Goal: Task Accomplishment & Management: Manage account settings

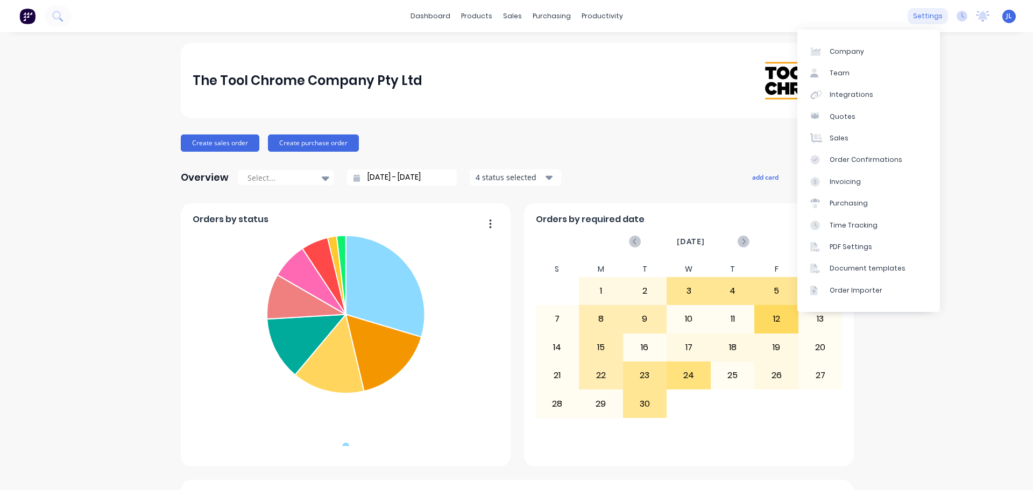
click at [931, 19] on div "settings" at bounding box center [928, 16] width 40 height 16
click at [874, 86] on link "Integrations" at bounding box center [868, 95] width 143 height 22
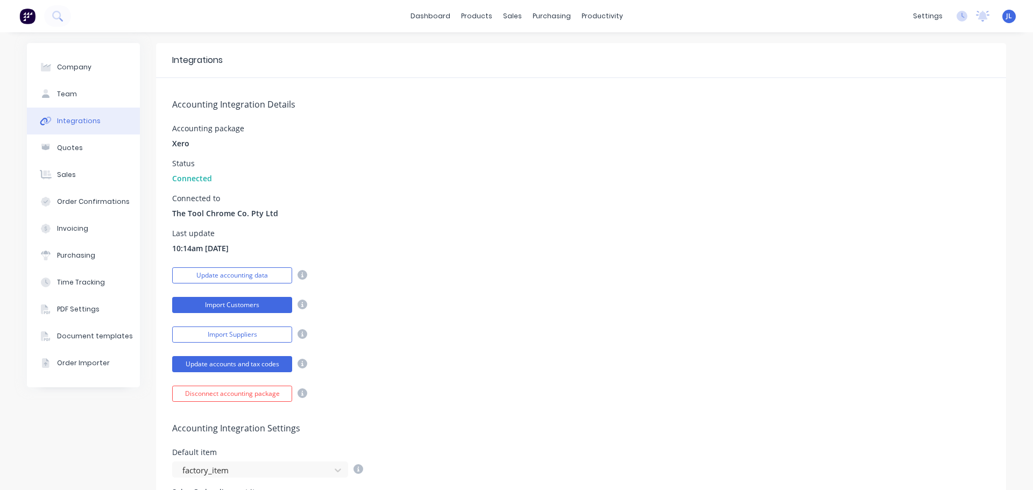
click at [222, 309] on button "Import Customers" at bounding box center [232, 305] width 120 height 16
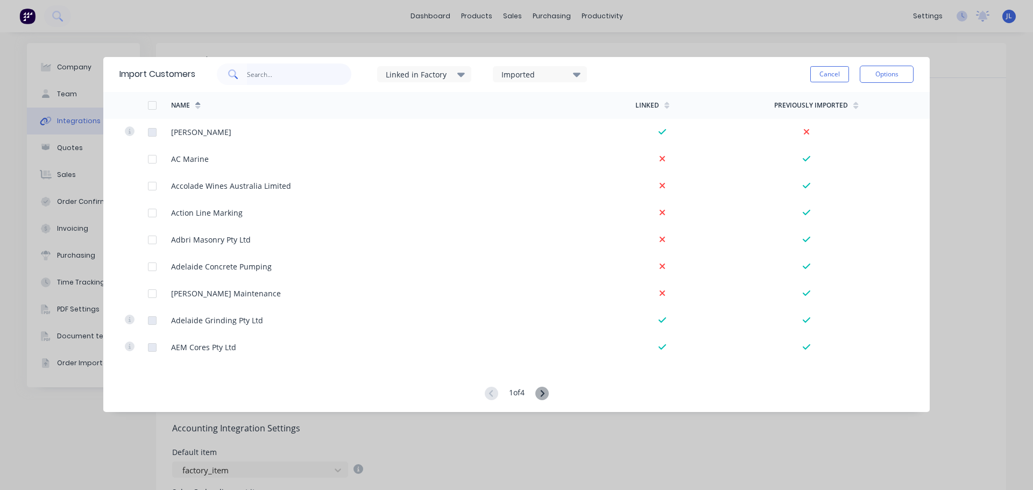
click at [301, 80] on input "text" at bounding box center [299, 74] width 105 height 22
type input "toll"
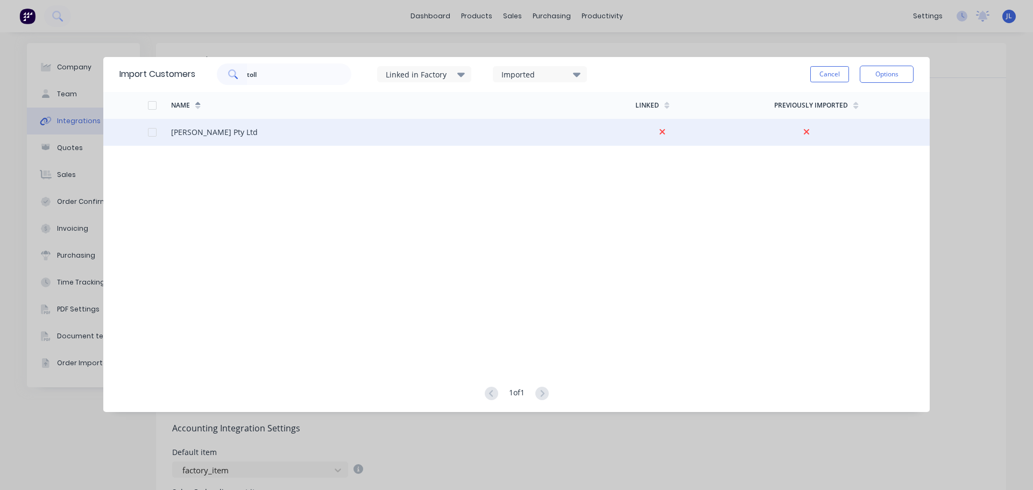
click at [151, 136] on div at bounding box center [152, 133] width 22 height 22
click at [895, 74] on button "Options" at bounding box center [887, 74] width 54 height 17
click at [841, 109] on div "Import selected customers" at bounding box center [862, 104] width 83 height 27
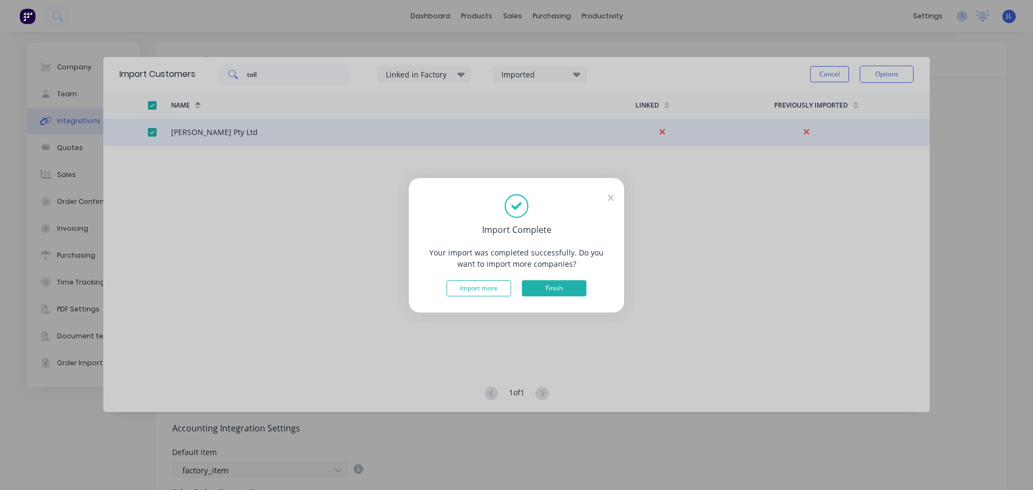
click at [585, 290] on button "Finish" at bounding box center [554, 288] width 65 height 16
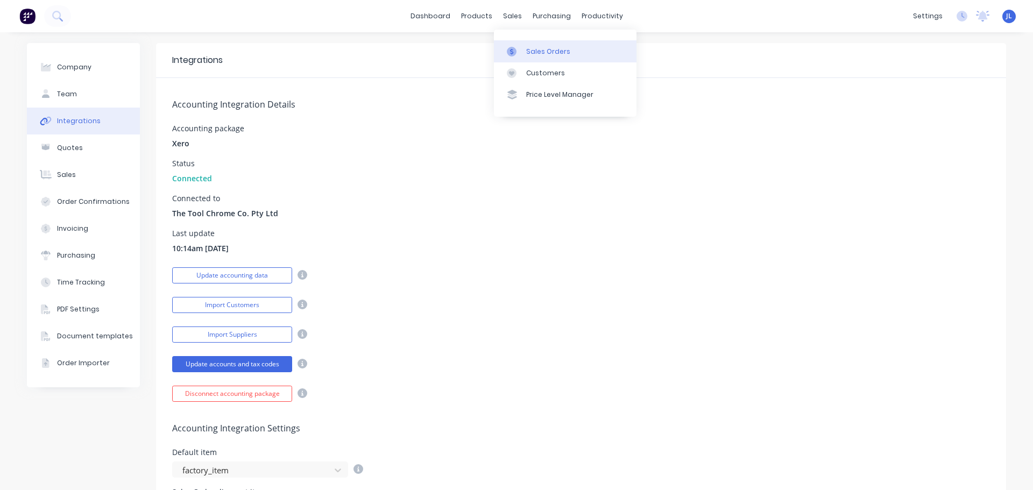
click at [521, 45] on link "Sales Orders" at bounding box center [565, 51] width 143 height 22
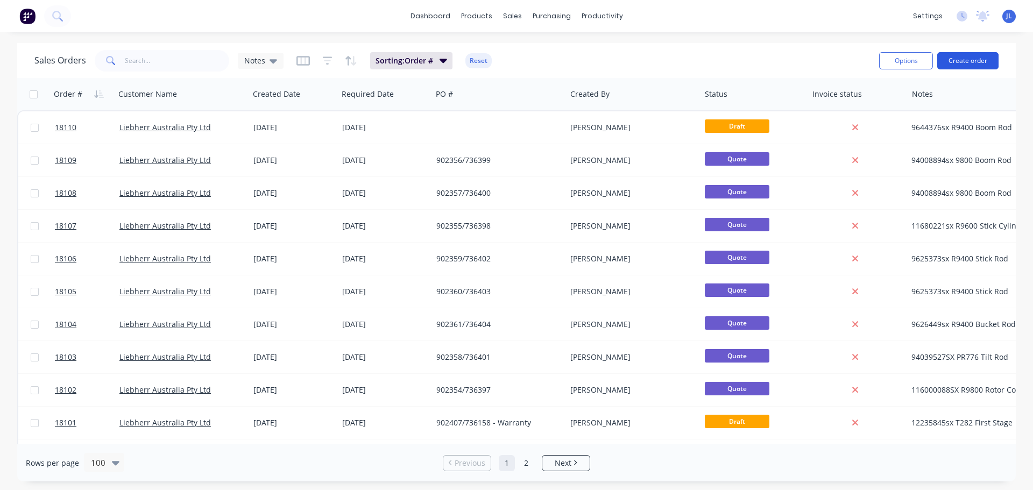
click at [988, 61] on button "Create order" at bounding box center [967, 60] width 61 height 17
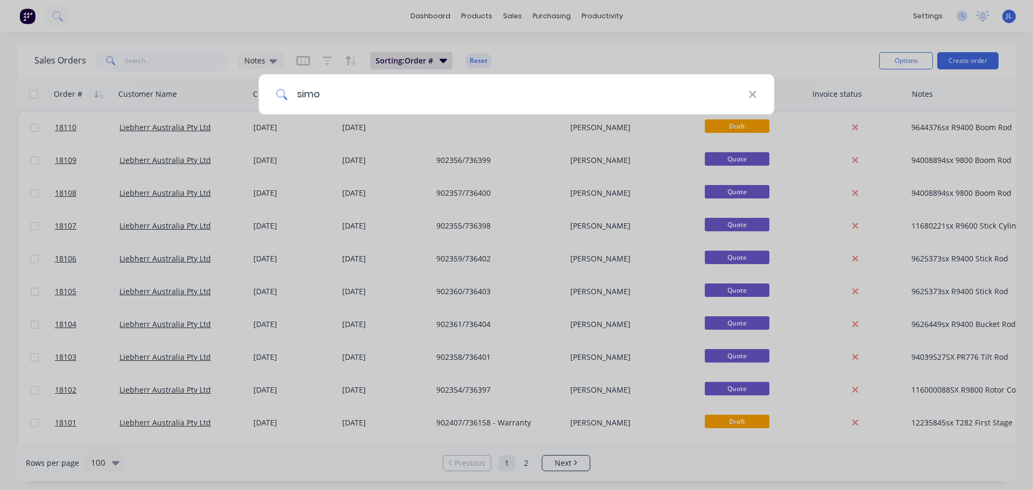
type input "simon"
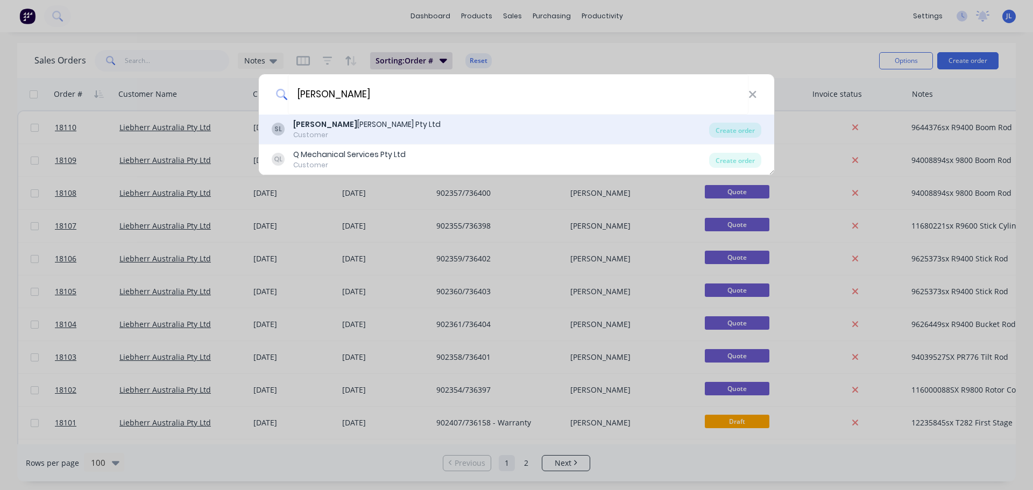
click at [357, 129] on div "Simon Tolley Pty Ltd" at bounding box center [366, 124] width 147 height 11
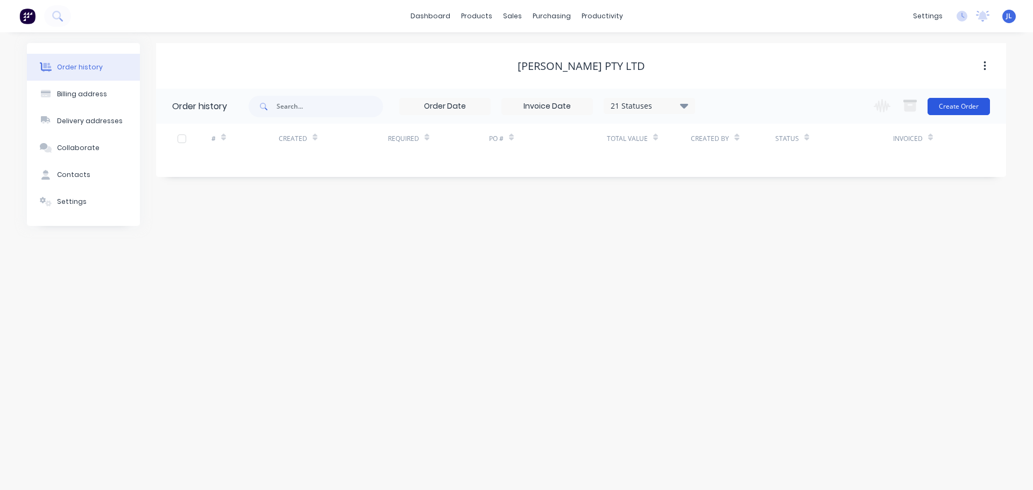
click at [949, 112] on button "Create Order" at bounding box center [958, 106] width 62 height 17
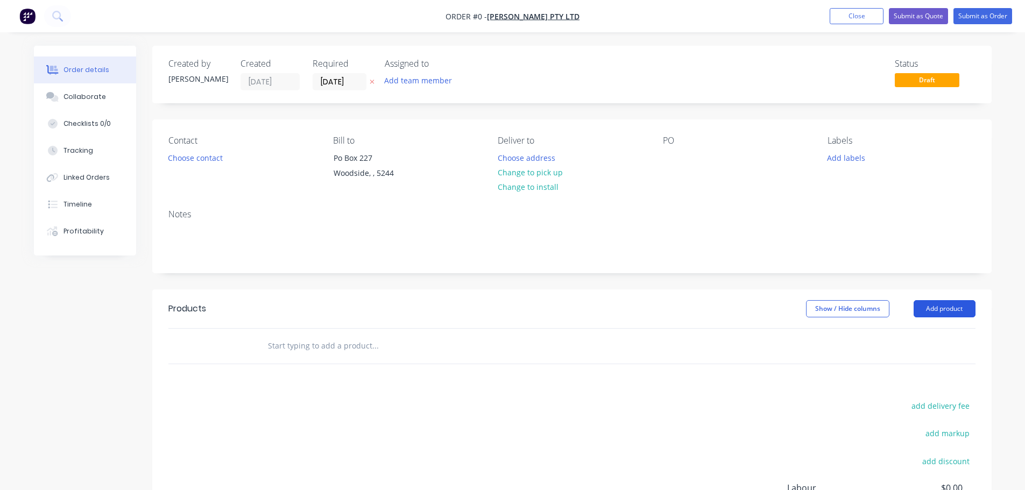
click at [929, 315] on button "Add product" at bounding box center [944, 308] width 62 height 17
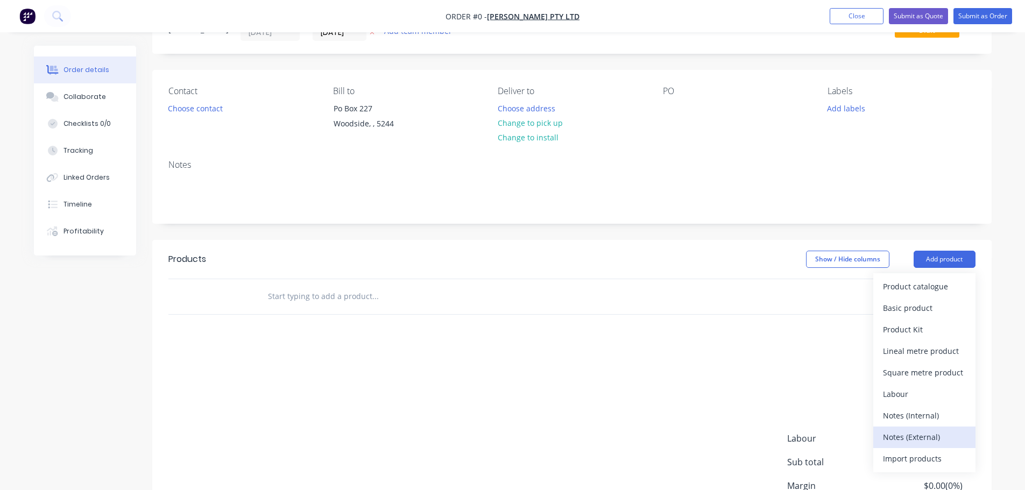
scroll to position [108, 0]
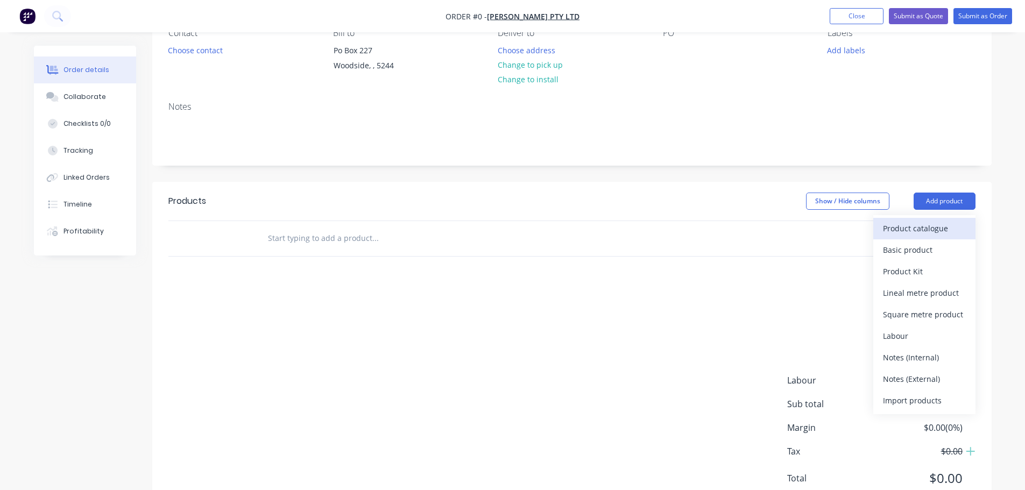
click at [927, 232] on div "Product catalogue" at bounding box center [924, 229] width 83 height 16
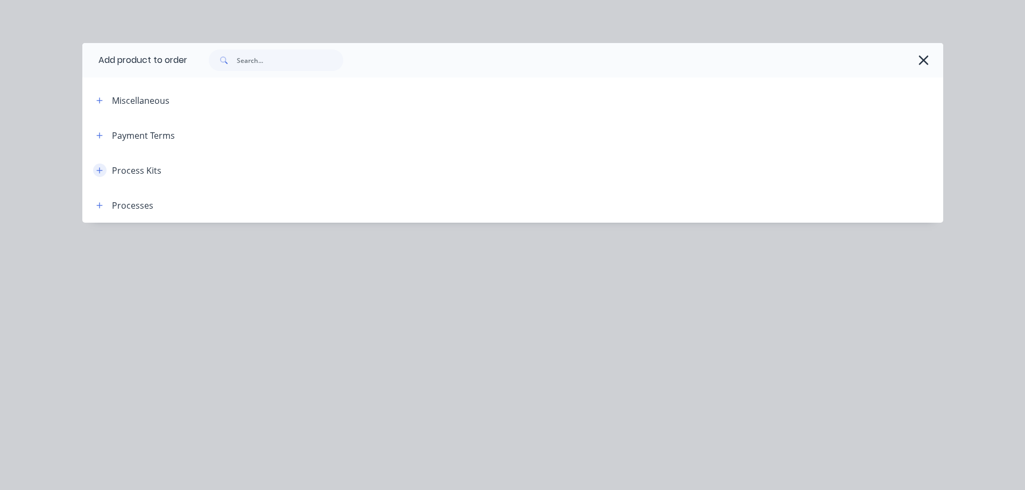
click at [100, 171] on icon "button" at bounding box center [99, 170] width 6 height 6
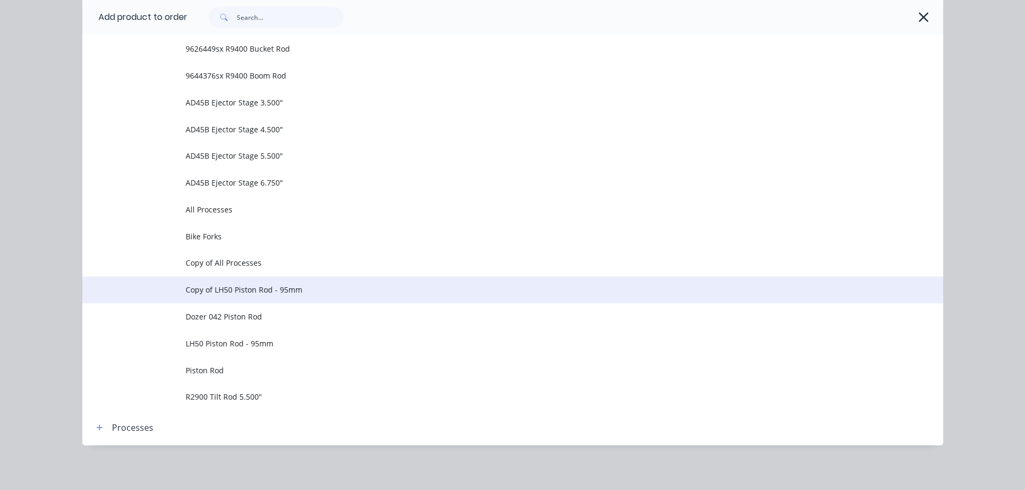
scroll to position [664, 0]
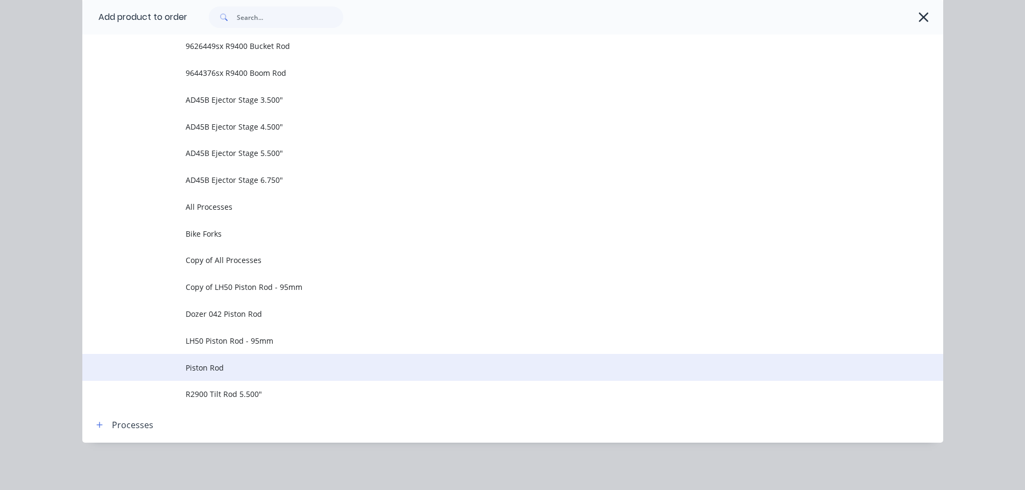
click at [254, 366] on span "Piston Rod" at bounding box center [489, 367] width 606 height 11
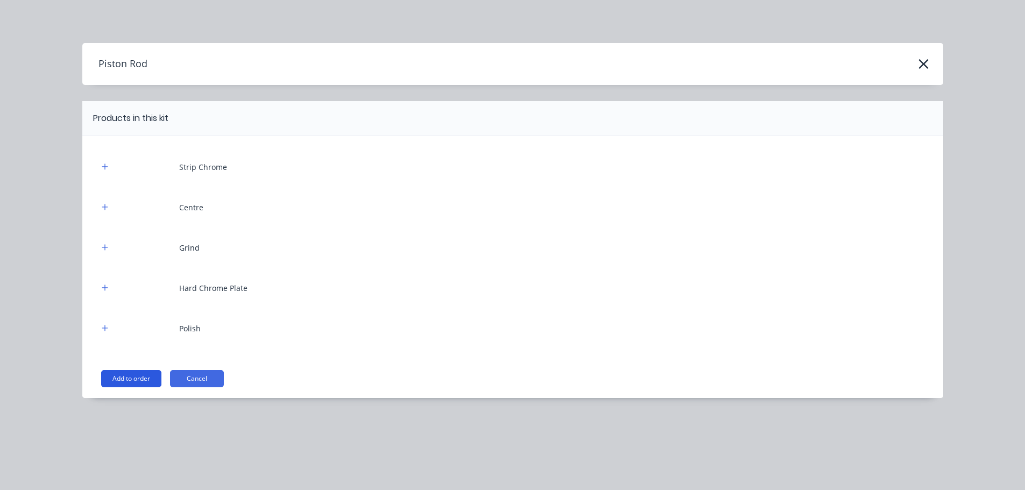
click at [133, 374] on button "Add to order" at bounding box center [131, 378] width 60 height 17
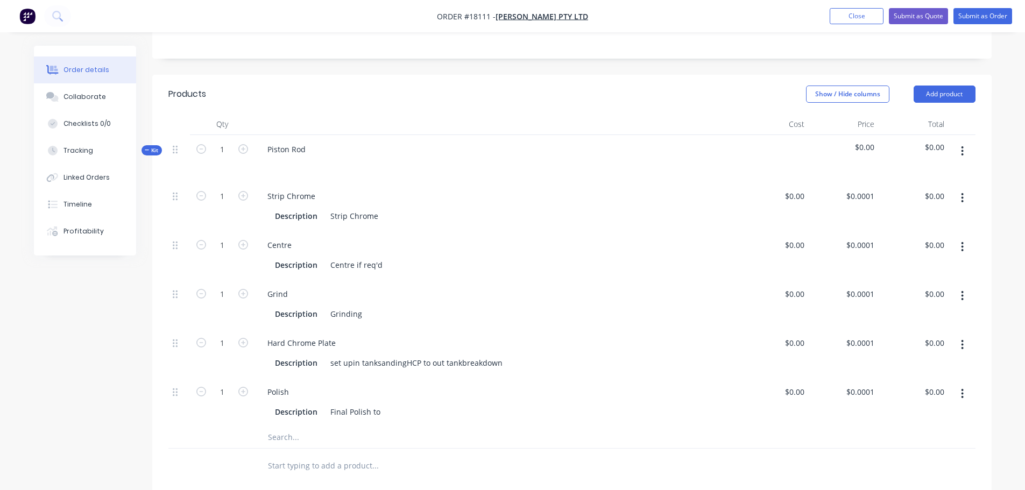
scroll to position [215, 0]
click at [963, 200] on icon "button" at bounding box center [962, 198] width 3 height 12
click at [915, 265] on div "Delete" at bounding box center [924, 269] width 83 height 16
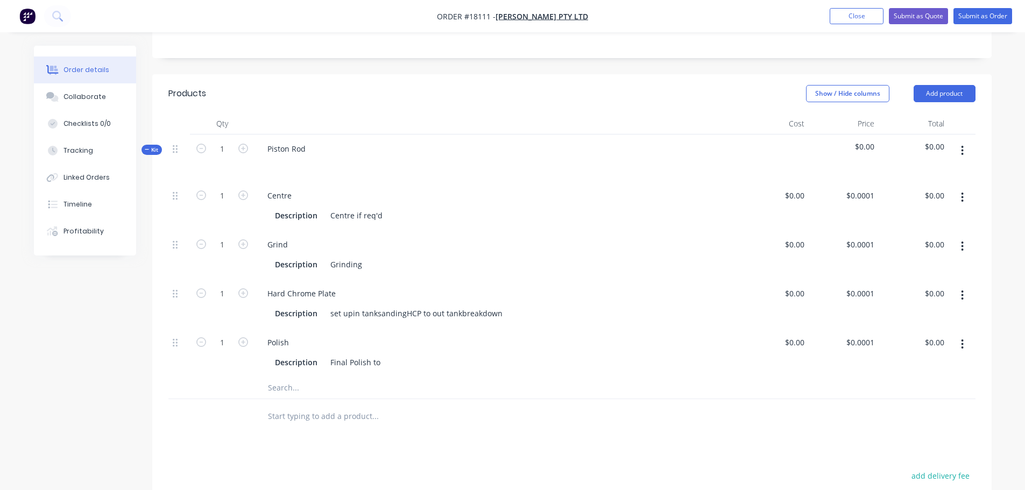
click at [962, 245] on icon "button" at bounding box center [962, 247] width 2 height 10
click at [291, 194] on div "Centre" at bounding box center [279, 196] width 41 height 16
click at [300, 150] on div "Piston Rod" at bounding box center [286, 149] width 55 height 16
drag, startPoint x: 305, startPoint y: 149, endPoint x: 233, endPoint y: 152, distance: 71.6
click at [231, 150] on div "Kit 1 Piston Rod $0.00 $0.00" at bounding box center [571, 157] width 807 height 47
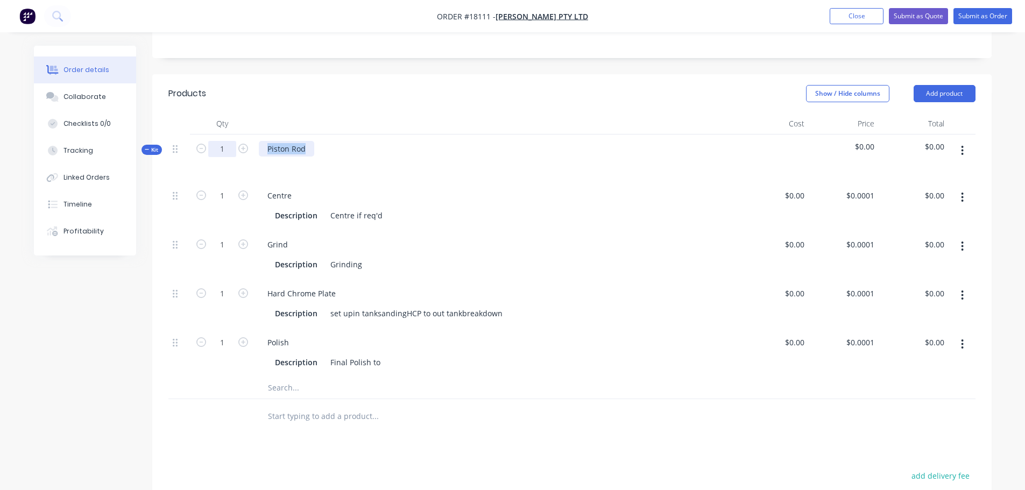
paste div
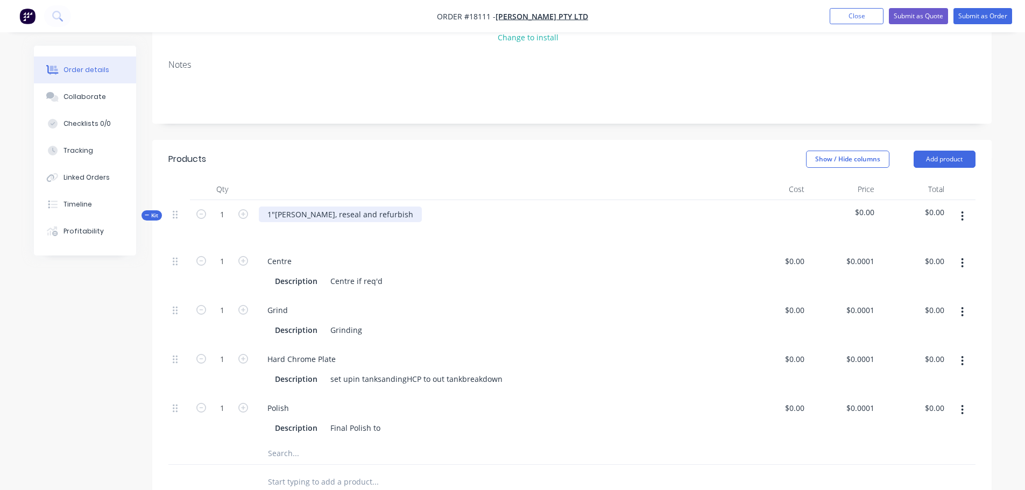
scroll to position [54, 0]
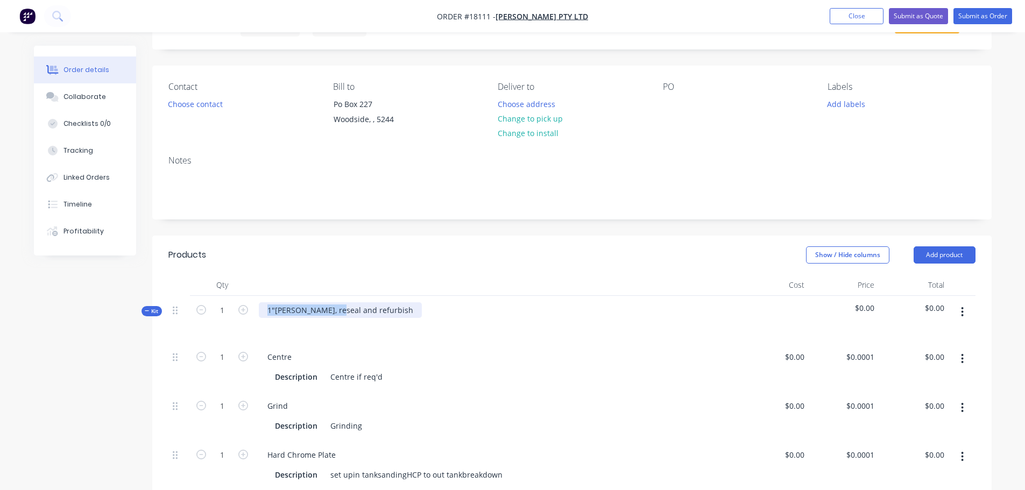
drag, startPoint x: 336, startPoint y: 309, endPoint x: 253, endPoint y: 307, distance: 83.4
click at [253, 307] on div "Kit 1 1"Rod Cylinder Assy, reseal and refurbish $0.00 $0.00" at bounding box center [571, 319] width 807 height 47
copy div "1"Rod Cylinder Assy"
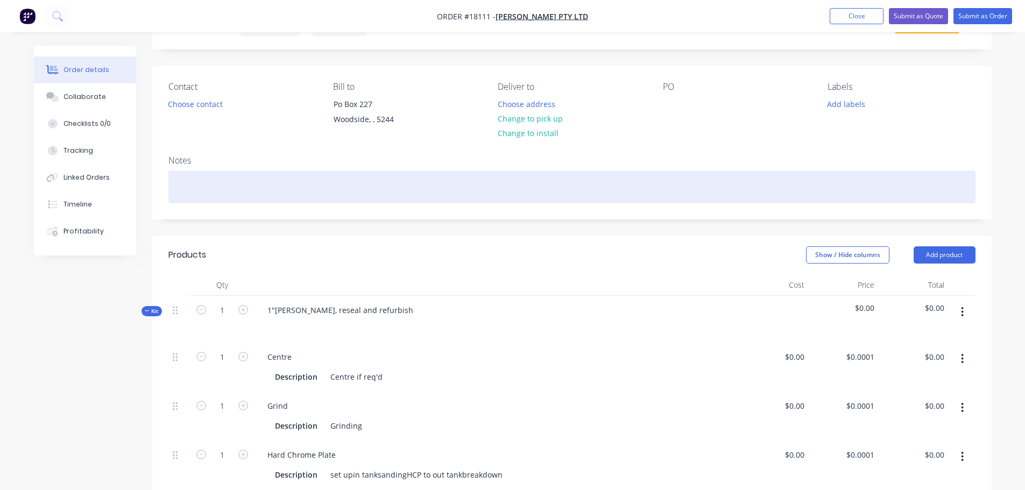
click at [206, 178] on div at bounding box center [571, 187] width 807 height 33
paste div
click at [183, 187] on div "1"Rod Cylinder Assy" at bounding box center [571, 187] width 807 height 33
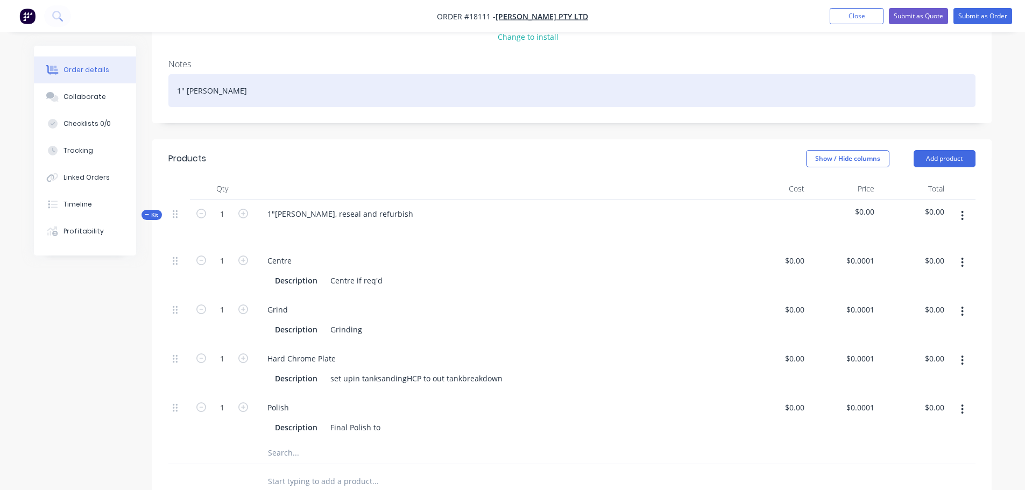
scroll to position [161, 0]
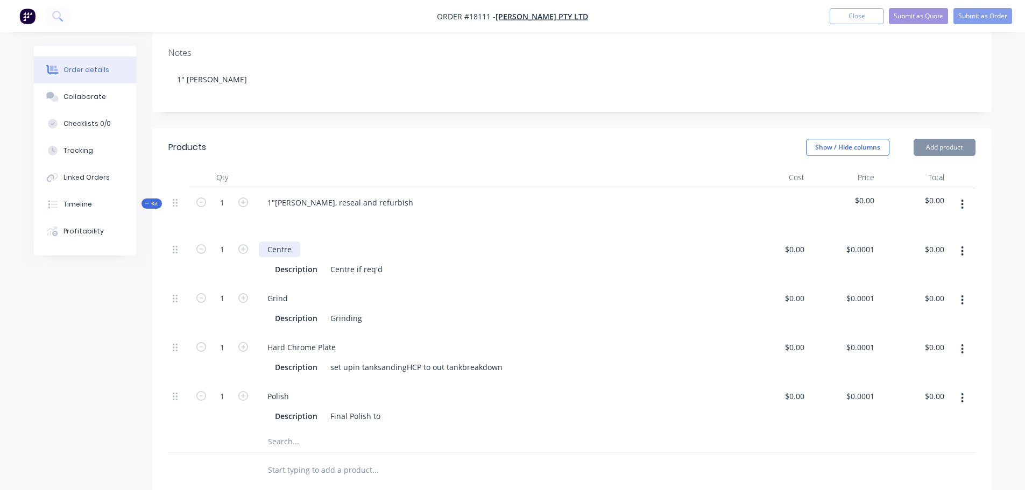
click at [275, 250] on div "Centre" at bounding box center [279, 250] width 41 height 16
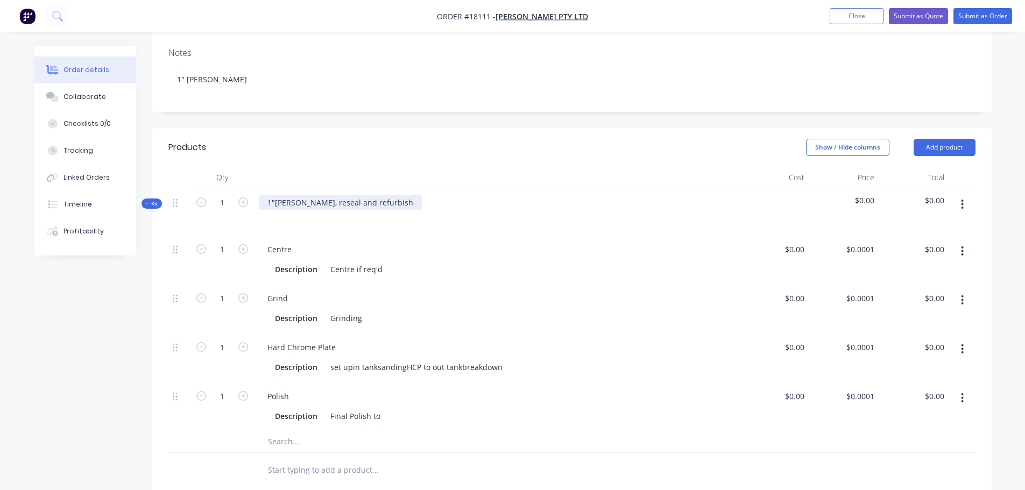
click at [275, 203] on div "1"Rod Cylinder Assy, reseal and refurbish" at bounding box center [340, 203] width 163 height 16
click at [303, 252] on div "Centre" at bounding box center [497, 250] width 476 height 16
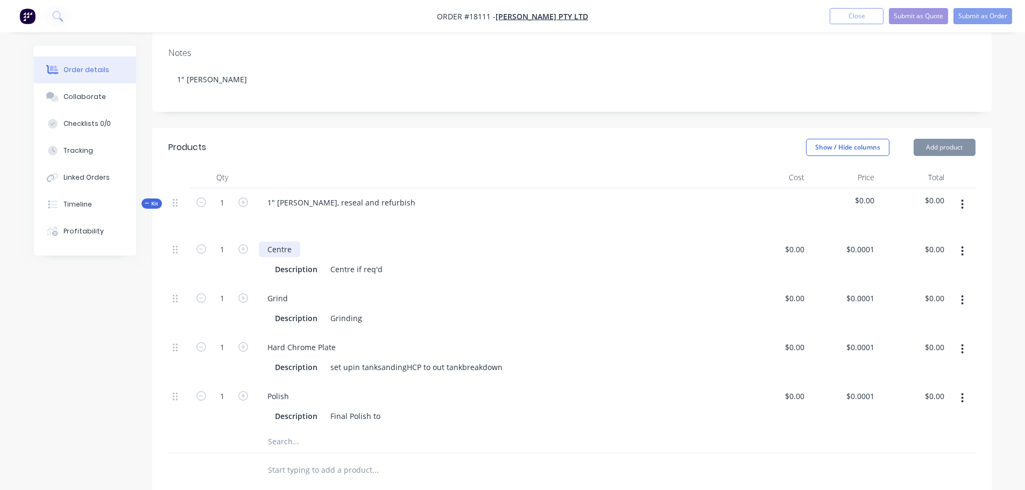
click at [299, 250] on div "Centre" at bounding box center [279, 250] width 41 height 16
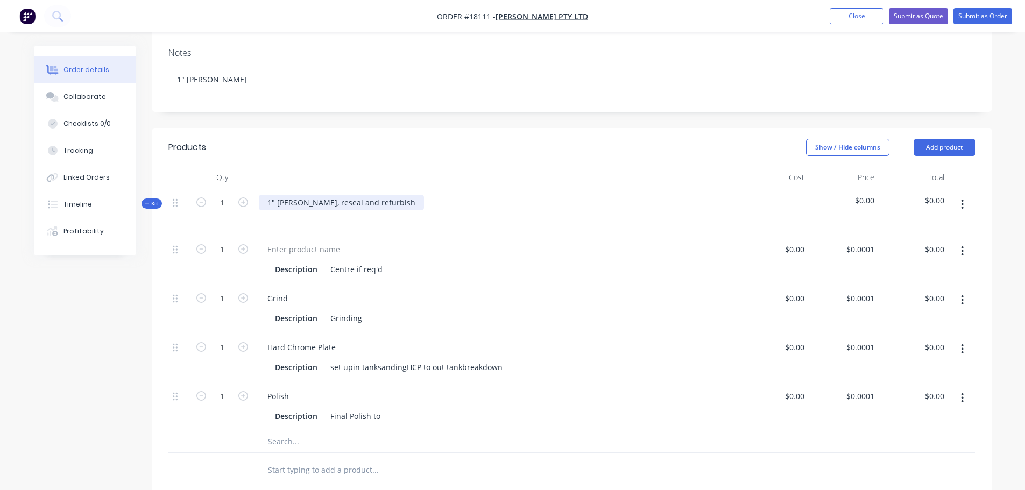
drag, startPoint x: 343, startPoint y: 201, endPoint x: 413, endPoint y: 205, distance: 69.5
click at [413, 205] on div "1" Rod Cylinder Assy, reseal and refurbish" at bounding box center [341, 203] width 165 height 16
copy div "reseal and refurbish"
click at [285, 259] on div "Description Centre if req'd" at bounding box center [497, 268] width 476 height 18
click at [289, 254] on div at bounding box center [304, 250] width 90 height 16
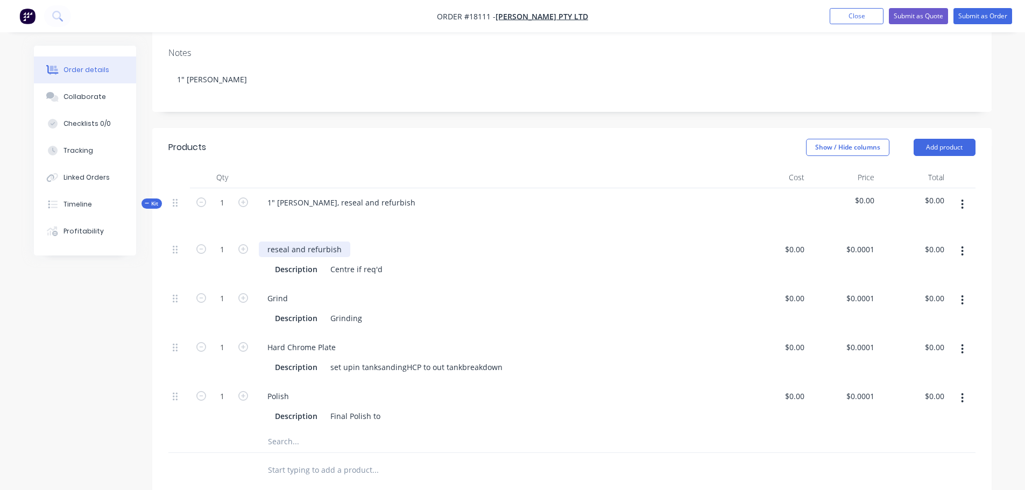
click at [268, 249] on div "reseal and refurbish" at bounding box center [304, 250] width 91 height 16
drag, startPoint x: 380, startPoint y: 268, endPoint x: 322, endPoint y: 270, distance: 57.6
click at [322, 270] on div "Description Centre if req'd" at bounding box center [495, 269] width 448 height 16
click at [957, 299] on button "button" at bounding box center [961, 299] width 25 height 19
click at [915, 376] on div "Delete" at bounding box center [924, 372] width 83 height 16
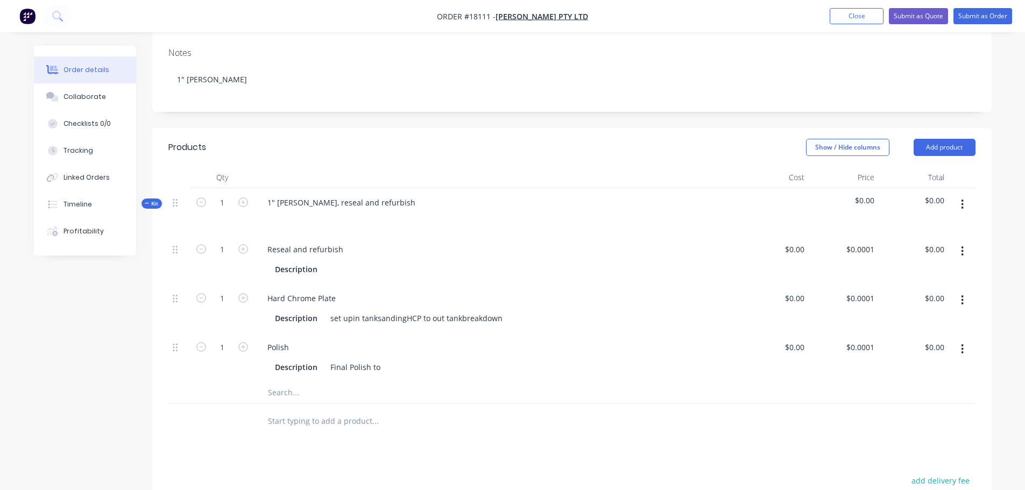
click at [963, 297] on icon "button" at bounding box center [962, 300] width 3 height 12
click at [923, 375] on div "Delete" at bounding box center [924, 372] width 83 height 16
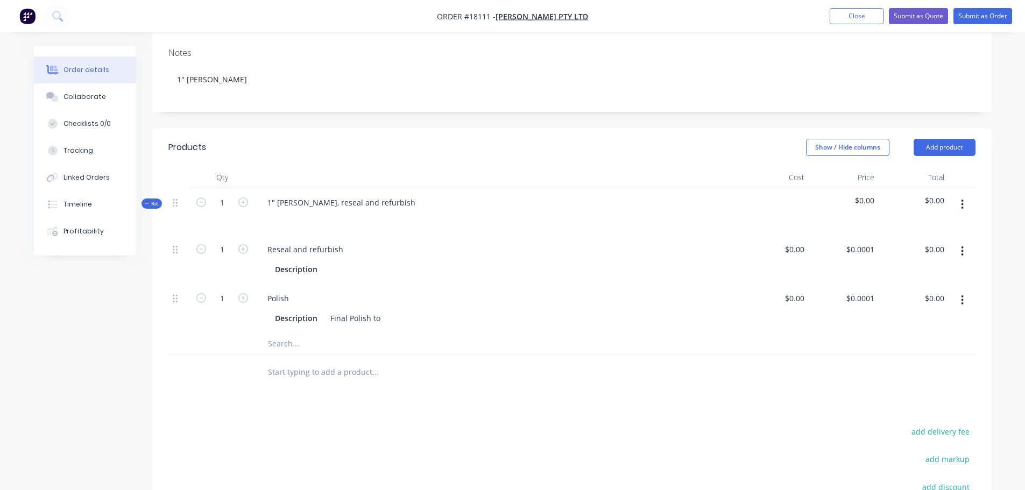
click at [958, 298] on button "button" at bounding box center [961, 299] width 25 height 19
click at [914, 368] on div "Delete" at bounding box center [924, 372] width 83 height 16
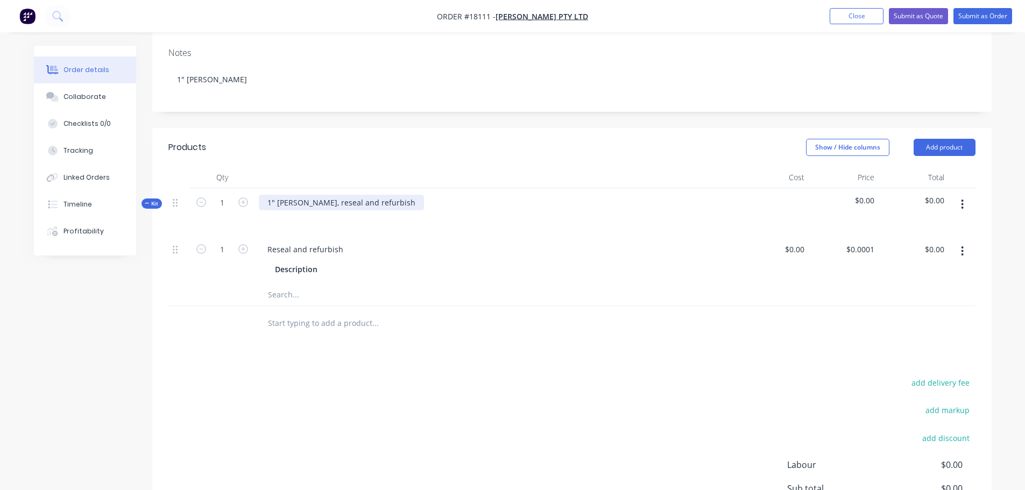
click at [347, 198] on div "1" Rod Cylinder Assy, reseal and refurbish" at bounding box center [341, 203] width 165 height 16
click at [343, 200] on div "1" Rod Cylinder Assy, Reseal and refurbish" at bounding box center [344, 203] width 171 height 16
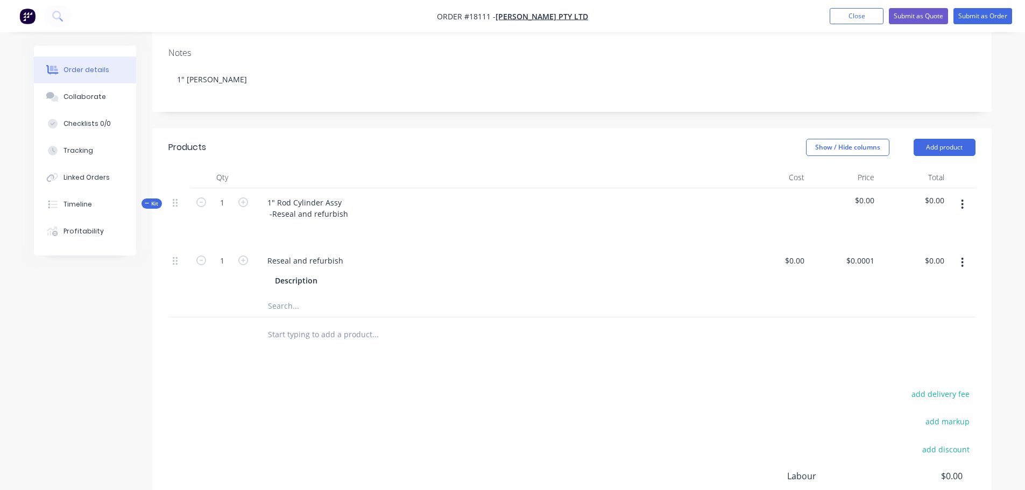
click at [410, 422] on div "add delivery fee add markup add discount Labour $0.00 Sub total $0.00 Margin $0…" at bounding box center [571, 491] width 807 height 208
click at [386, 377] on div "Products Show / Hide columns Add product Qty Cost Price Total Kit 1 1" Rod Cyli…" at bounding box center [571, 369] width 839 height 483
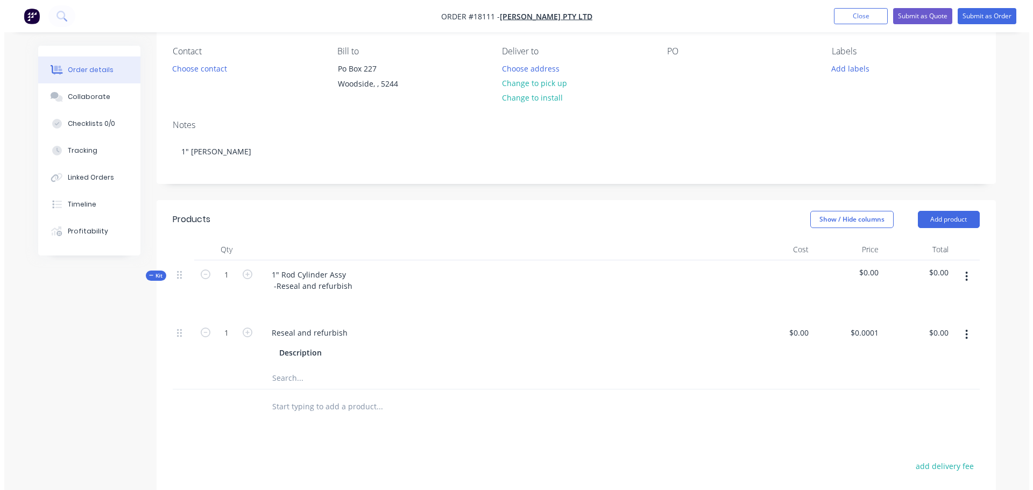
scroll to position [0, 0]
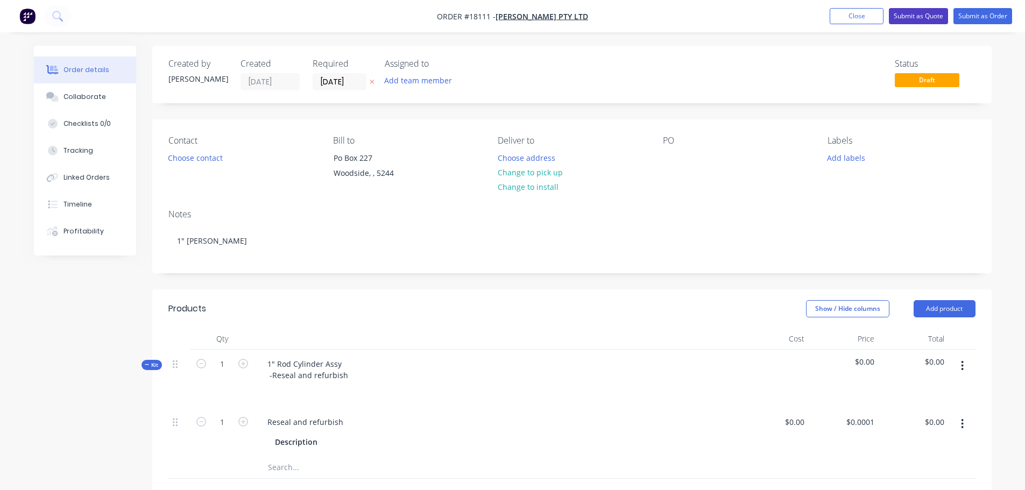
click at [912, 20] on button "Submit as Quote" at bounding box center [918, 16] width 59 height 16
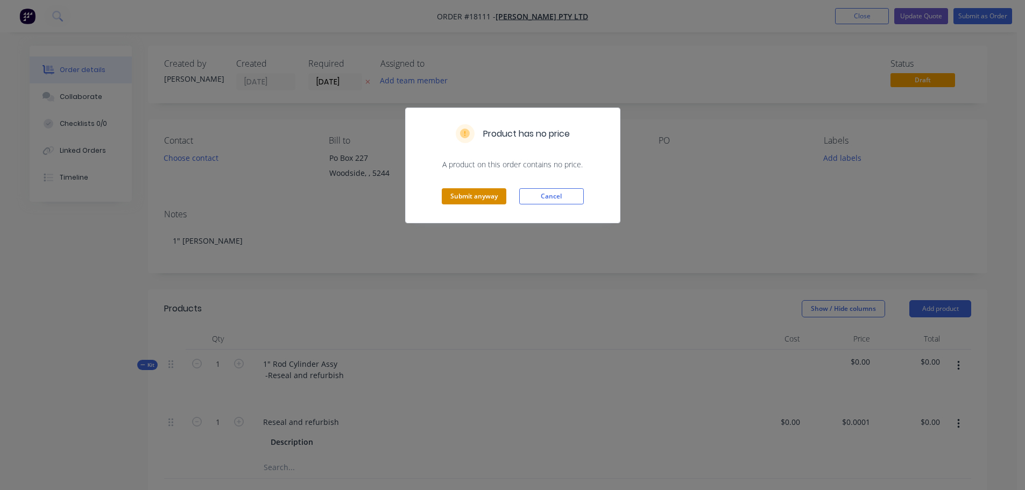
click at [492, 202] on button "Submit anyway" at bounding box center [474, 196] width 65 height 16
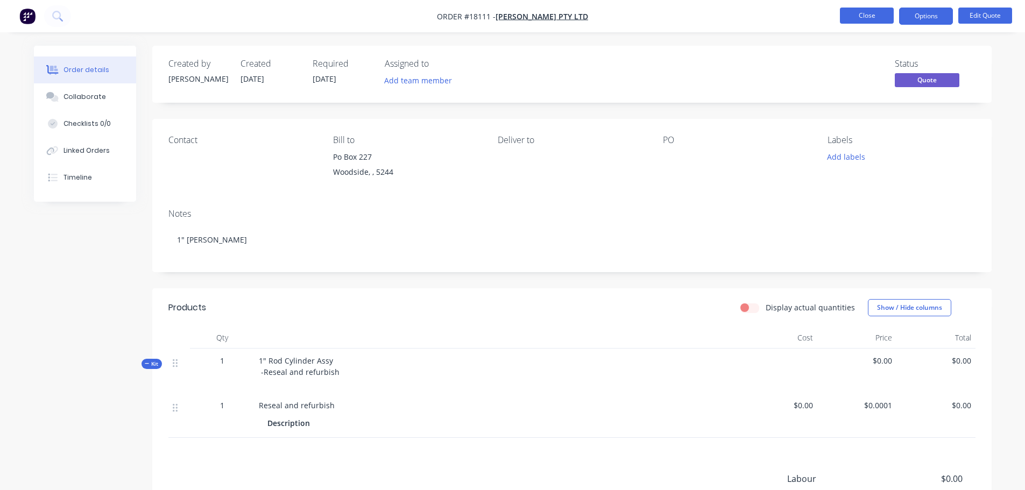
click at [849, 20] on button "Close" at bounding box center [867, 16] width 54 height 16
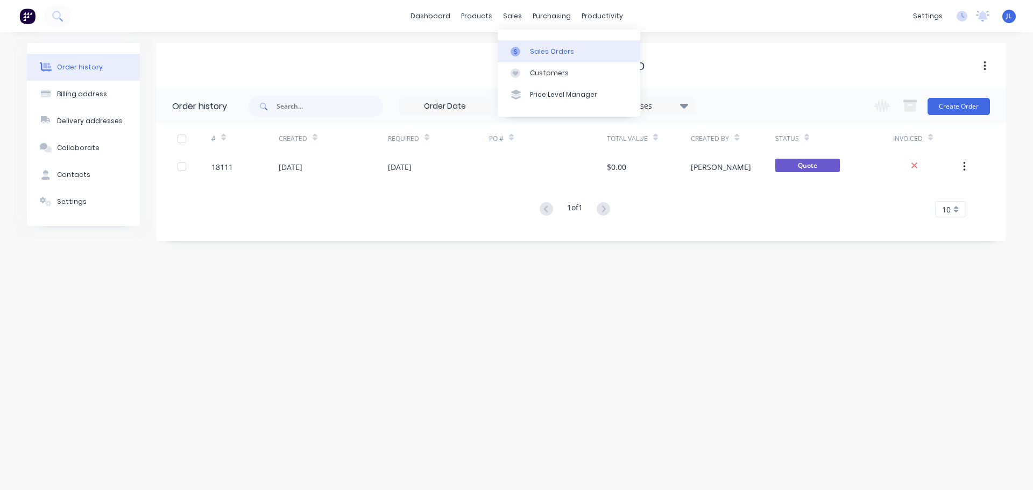
click at [522, 43] on link "Sales Orders" at bounding box center [569, 51] width 143 height 22
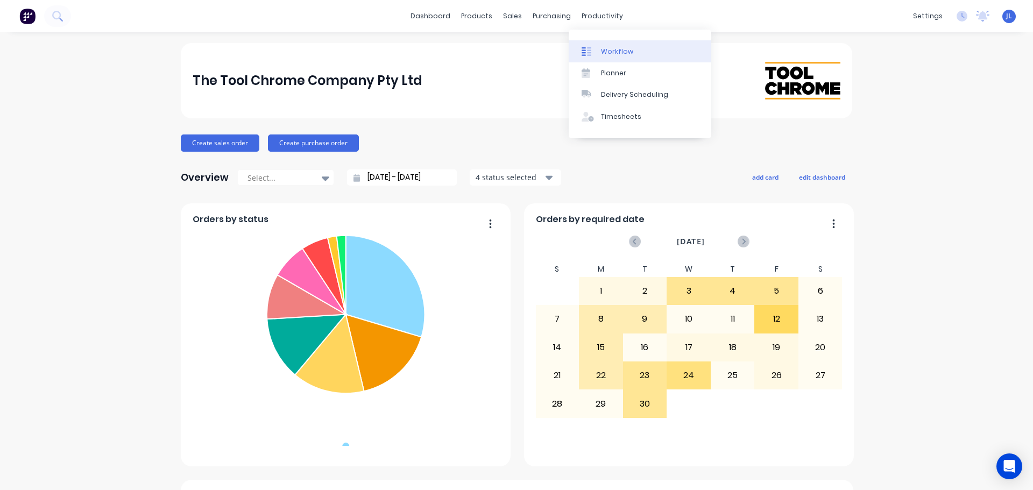
click at [599, 47] on link "Workflow" at bounding box center [640, 51] width 143 height 22
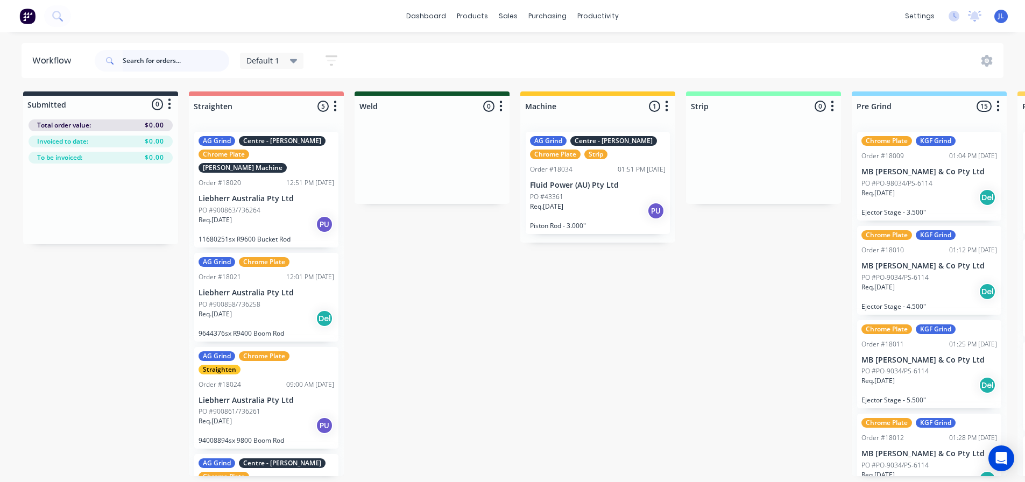
click at [169, 59] on input "text" at bounding box center [176, 61] width 107 height 22
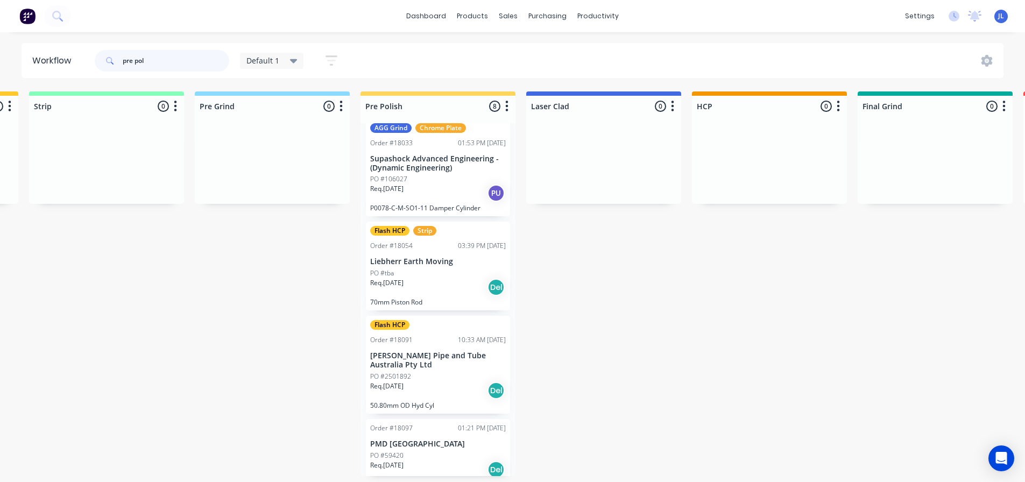
scroll to position [106, 0]
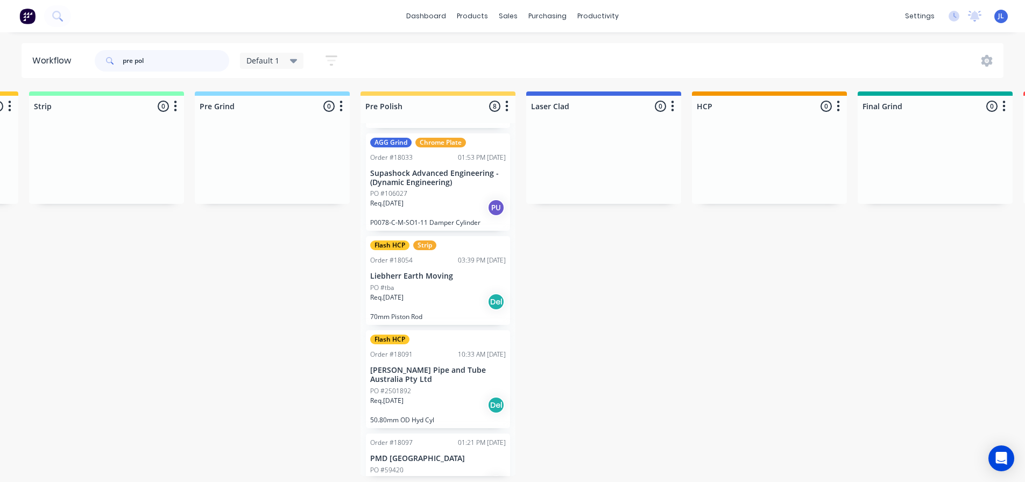
drag, startPoint x: 155, startPoint y: 60, endPoint x: 91, endPoint y: 62, distance: 64.6
click at [91, 62] on header "Workflow pre pol Default 1 Save new view None edit Default 1 (Default) edit Def…" at bounding box center [513, 60] width 982 height 35
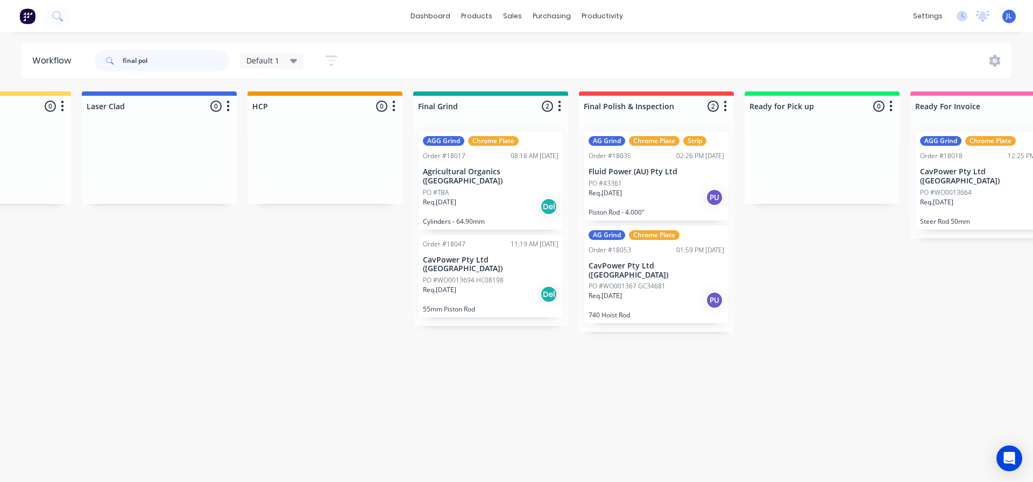
scroll to position [0, 1107]
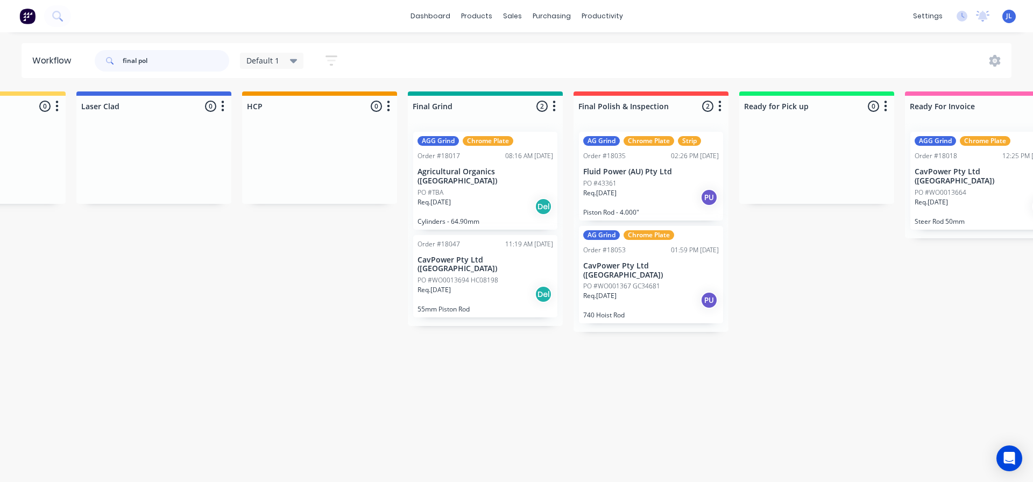
drag, startPoint x: 156, startPoint y: 59, endPoint x: 114, endPoint y: 62, distance: 42.0
click at [114, 62] on div "final pol" at bounding box center [162, 61] width 134 height 22
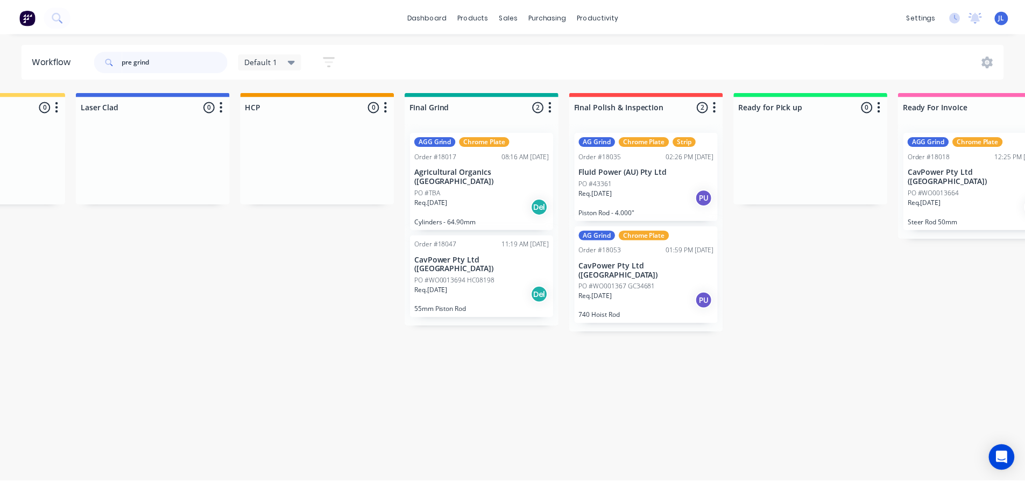
scroll to position [0, 0]
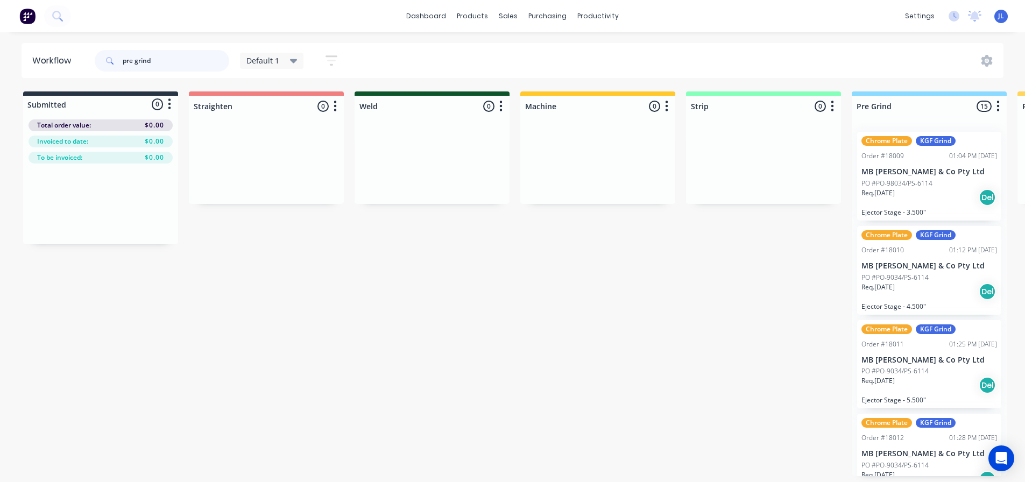
type input "pre grind"
drag, startPoint x: 346, startPoint y: 481, endPoint x: 374, endPoint y: 481, distance: 28.0
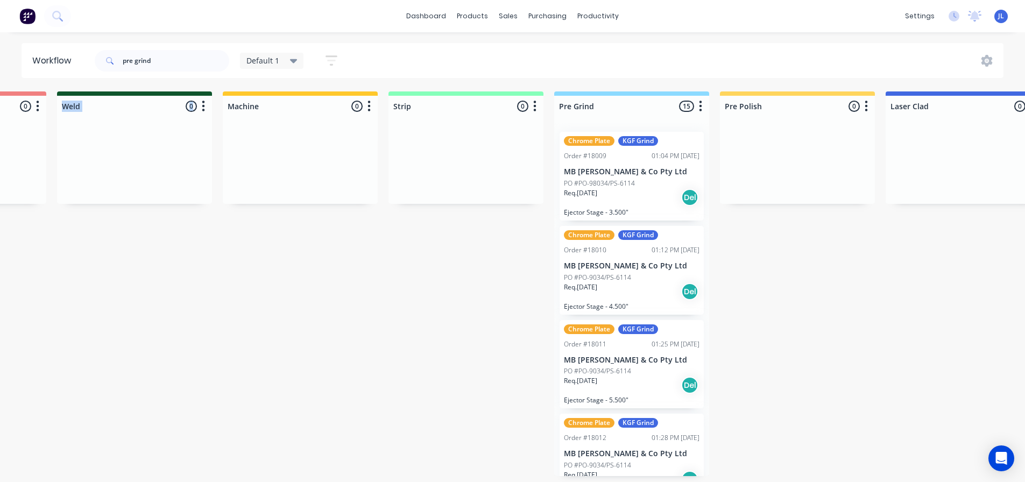
scroll to position [2, 299]
click at [435, 476] on div "Submitted 0 Status colour #273444 hex #273444 Save Cancel Summaries Total order…" at bounding box center [980, 283] width 2574 height 385
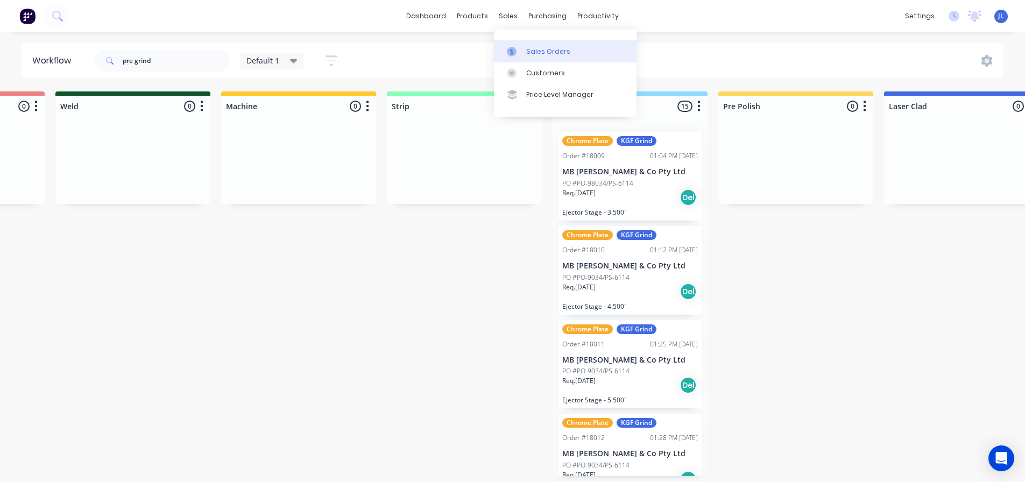
click at [524, 56] on link "Sales Orders" at bounding box center [565, 51] width 143 height 22
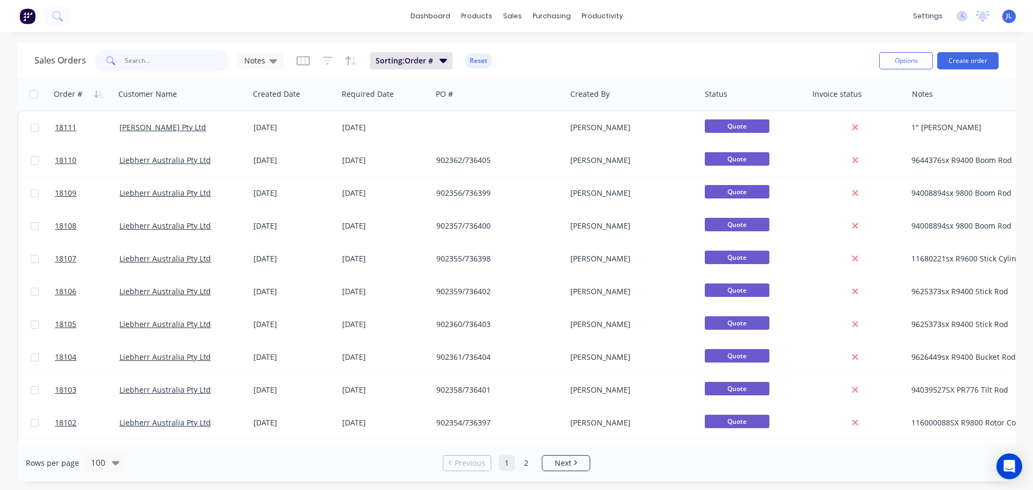
click at [143, 60] on input "text" at bounding box center [177, 61] width 105 height 22
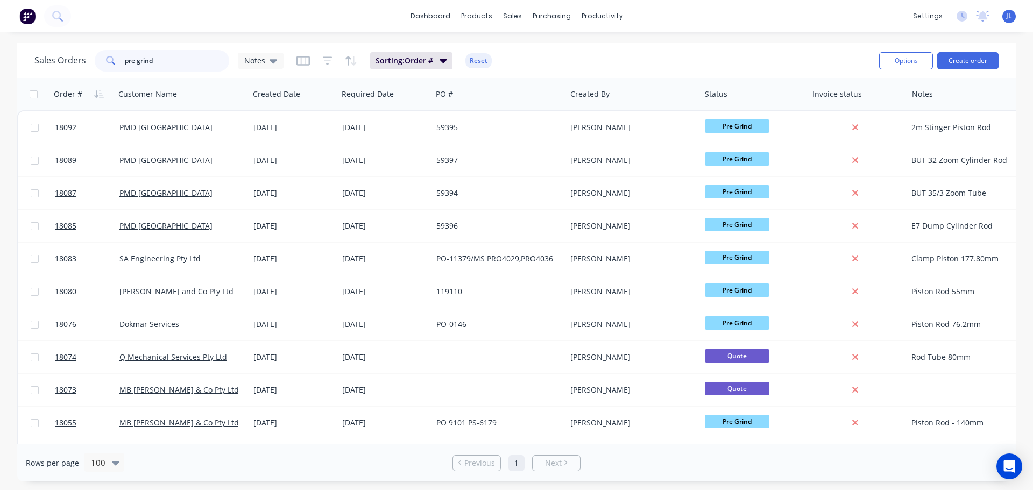
drag, startPoint x: 171, startPoint y: 63, endPoint x: 108, endPoint y: 59, distance: 63.1
click at [108, 59] on div "pre grind" at bounding box center [162, 61] width 134 height 22
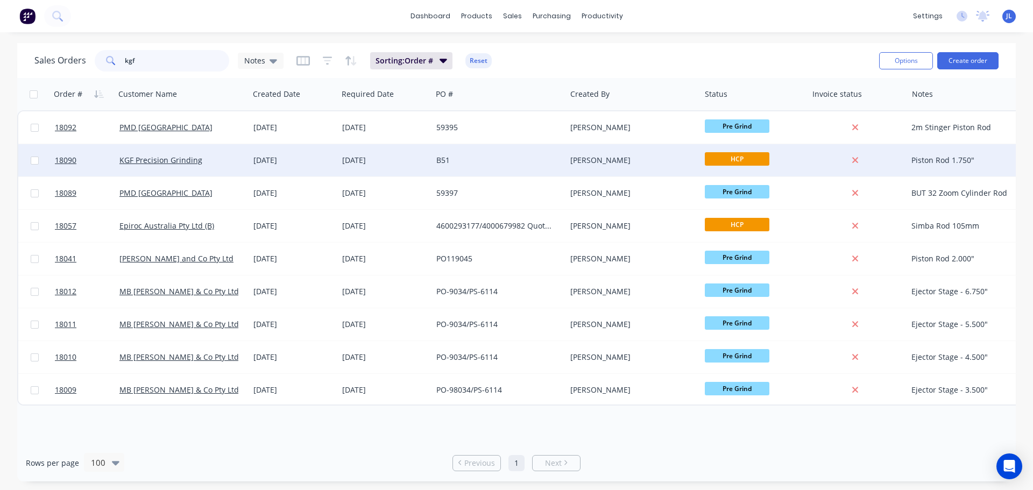
type input "kgf"
click at [725, 160] on span "HCP" at bounding box center [737, 158] width 65 height 13
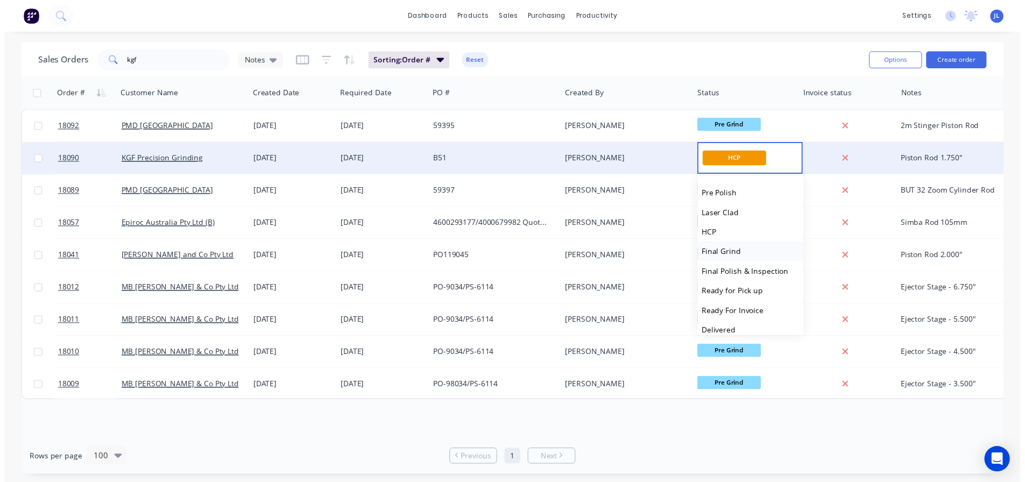
scroll to position [161, 0]
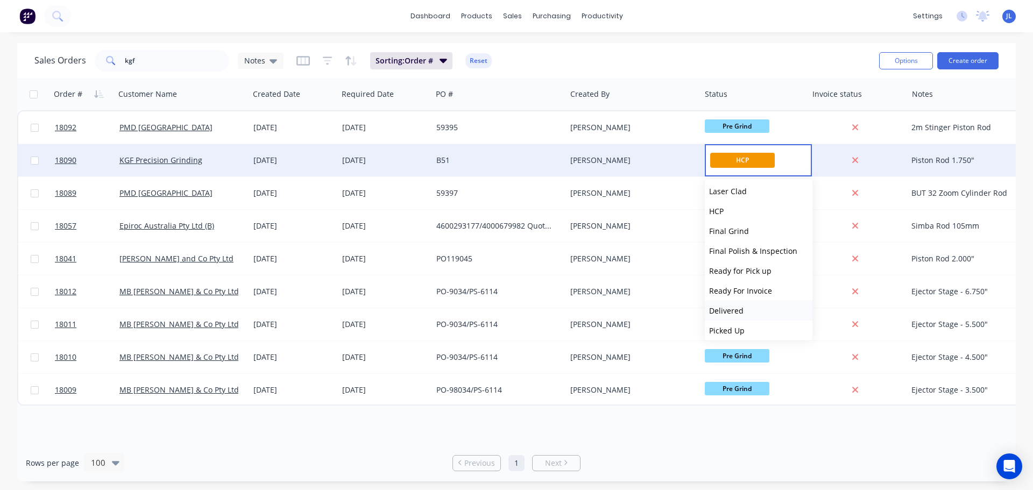
click at [741, 310] on span "Delivered" at bounding box center [726, 311] width 34 height 10
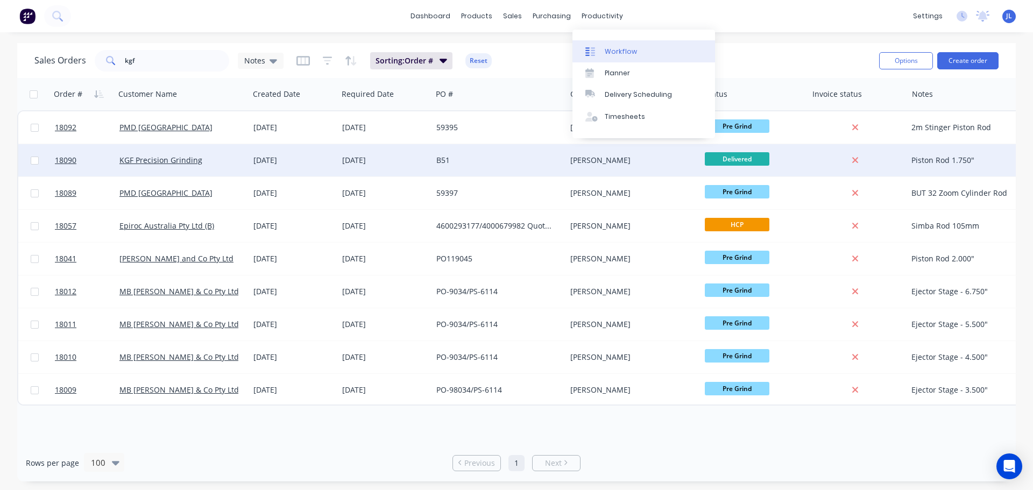
click at [621, 48] on div "Workflow" at bounding box center [621, 52] width 32 height 10
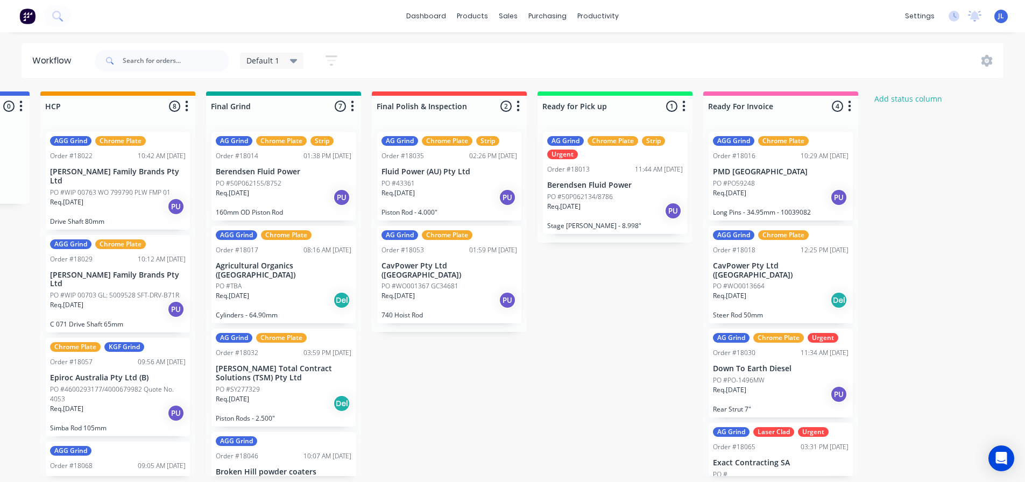
scroll to position [0, 1303]
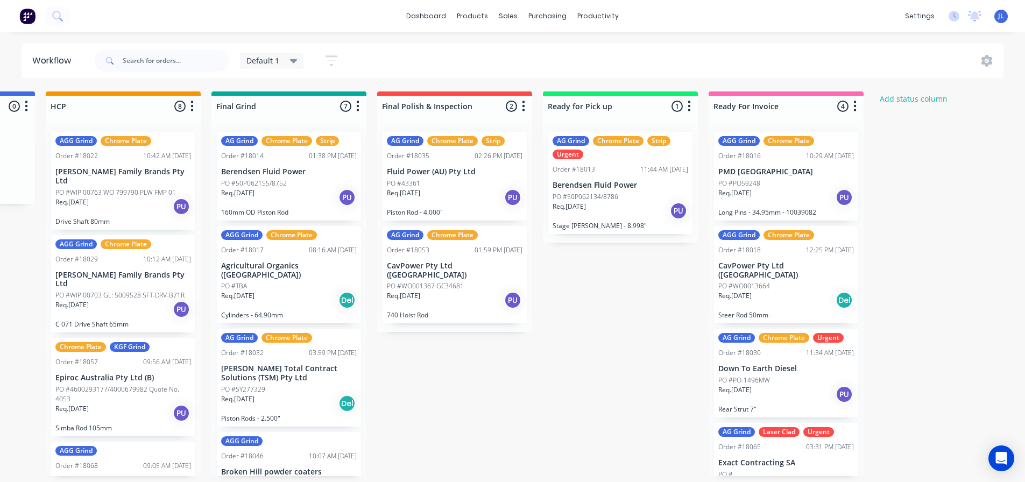
click at [295, 62] on icon at bounding box center [294, 61] width 8 height 4
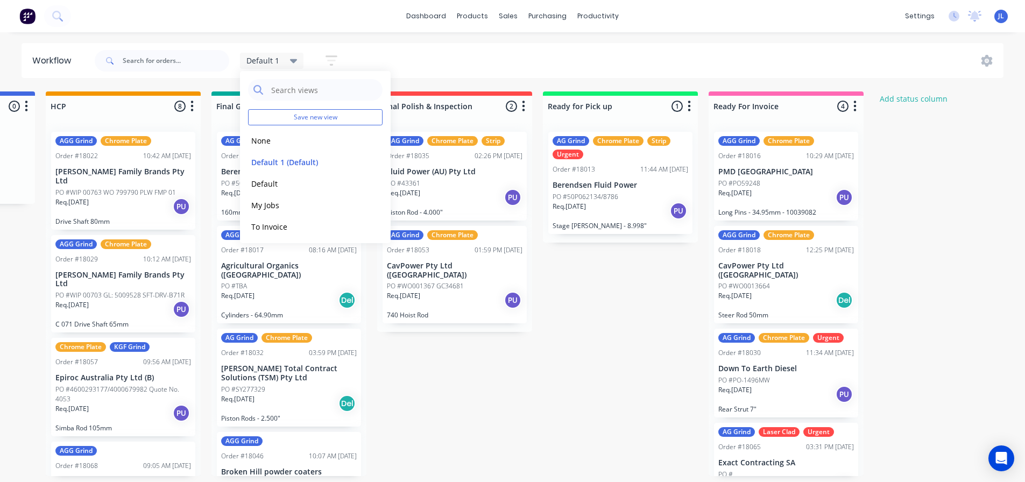
click at [330, 65] on icon "button" at bounding box center [331, 60] width 12 height 10
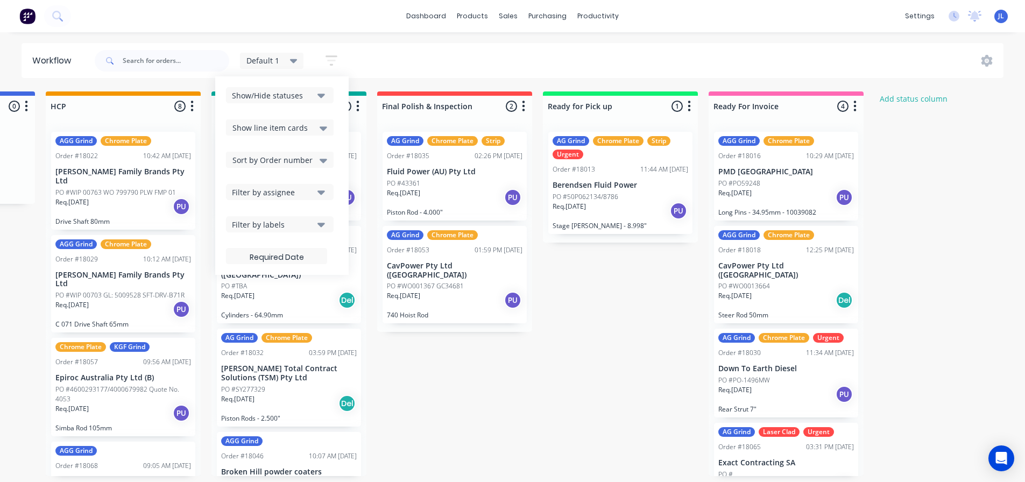
click at [318, 98] on icon "button" at bounding box center [321, 95] width 8 height 12
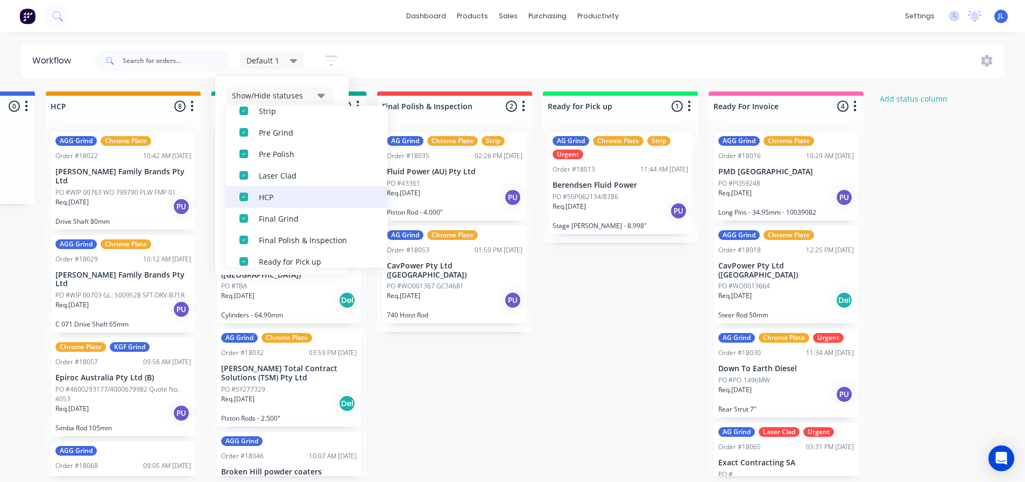
scroll to position [151, 0]
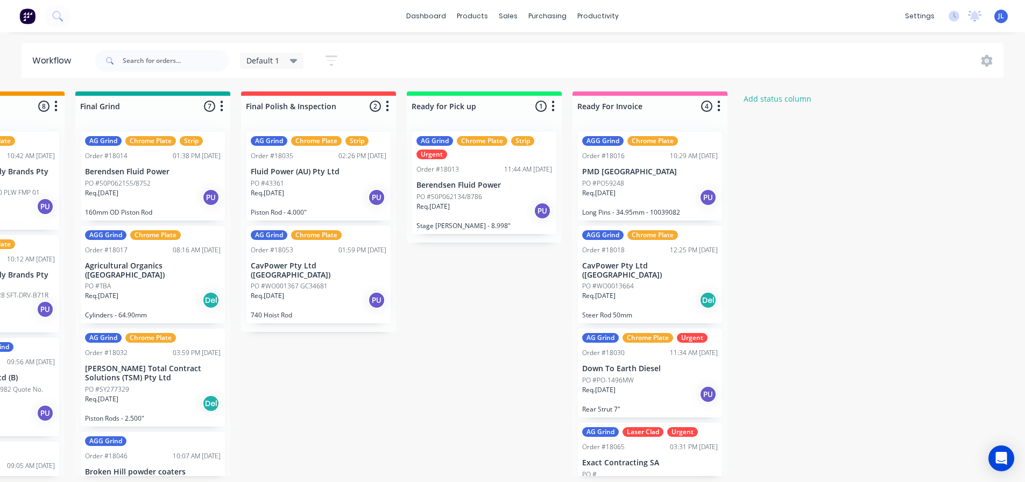
scroll to position [2, 1480]
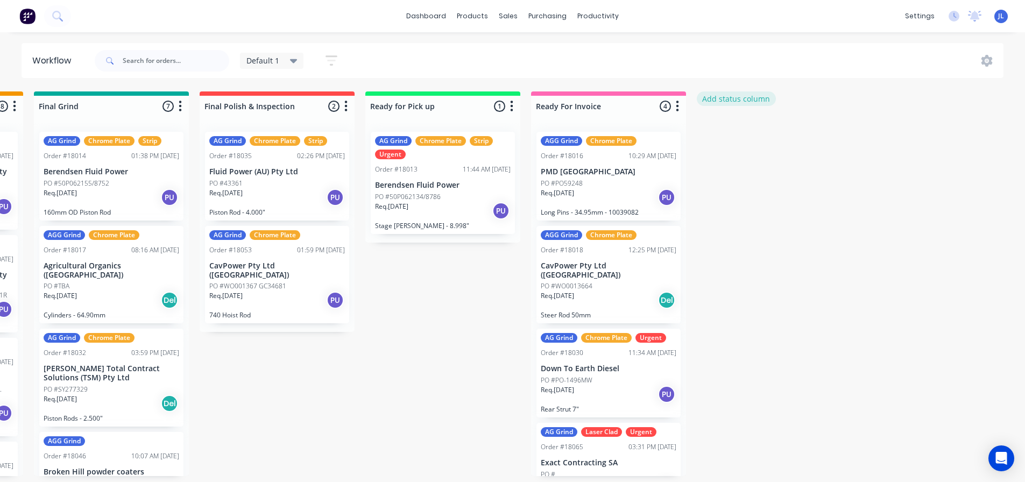
click at [740, 101] on button "Add status column" at bounding box center [736, 98] width 79 height 15
type input "Blast & Prime"
click at [729, 126] on button "Add" at bounding box center [732, 131] width 59 height 17
click at [844, 109] on icon "button" at bounding box center [843, 106] width 3 height 11
click at [816, 130] on button "Status colour" at bounding box center [796, 130] width 108 height 18
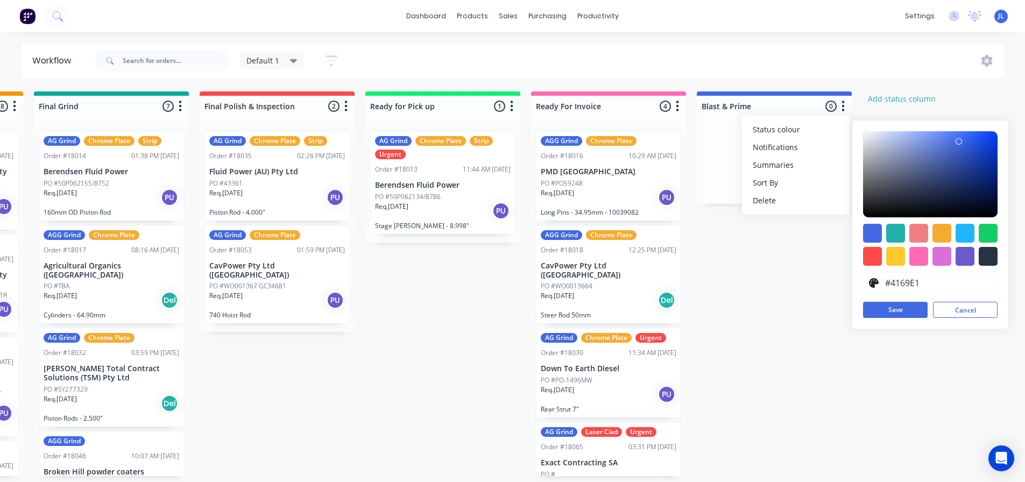
click at [983, 260] on div at bounding box center [988, 256] width 19 height 19
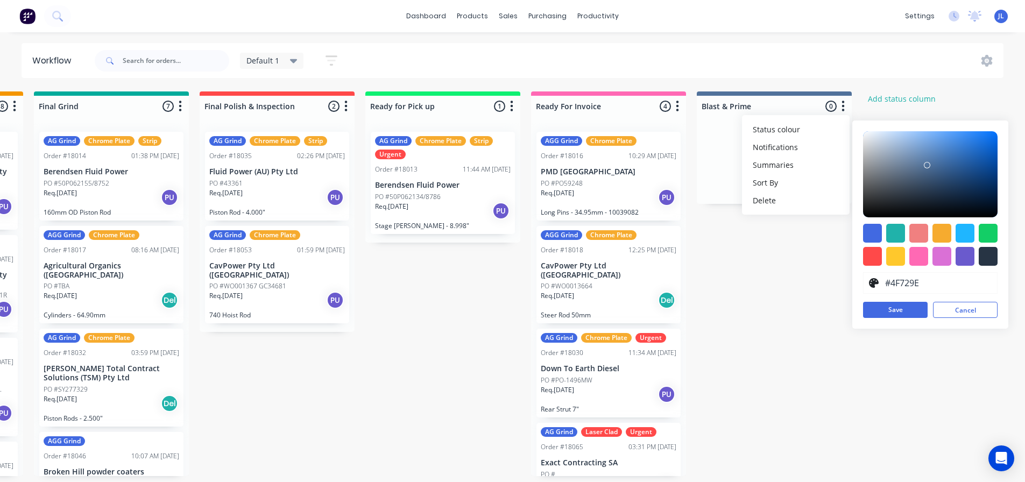
type input "#5073A0"
drag, startPoint x: 920, startPoint y: 190, endPoint x: 930, endPoint y: 161, distance: 30.6
click at [930, 164] on div at bounding box center [933, 167] width 6 height 6
click at [896, 308] on button "Save" at bounding box center [895, 310] width 65 height 16
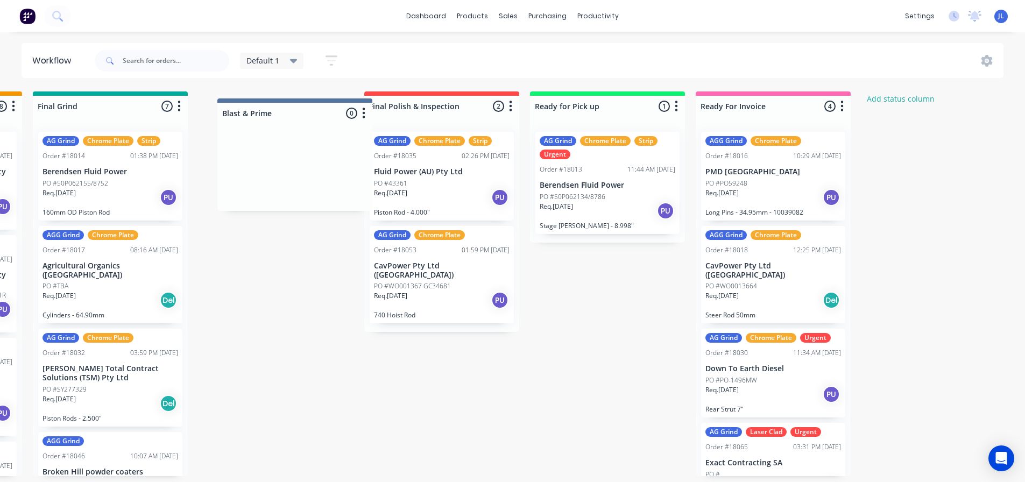
drag, startPoint x: 813, startPoint y: 105, endPoint x: 331, endPoint y: 114, distance: 482.6
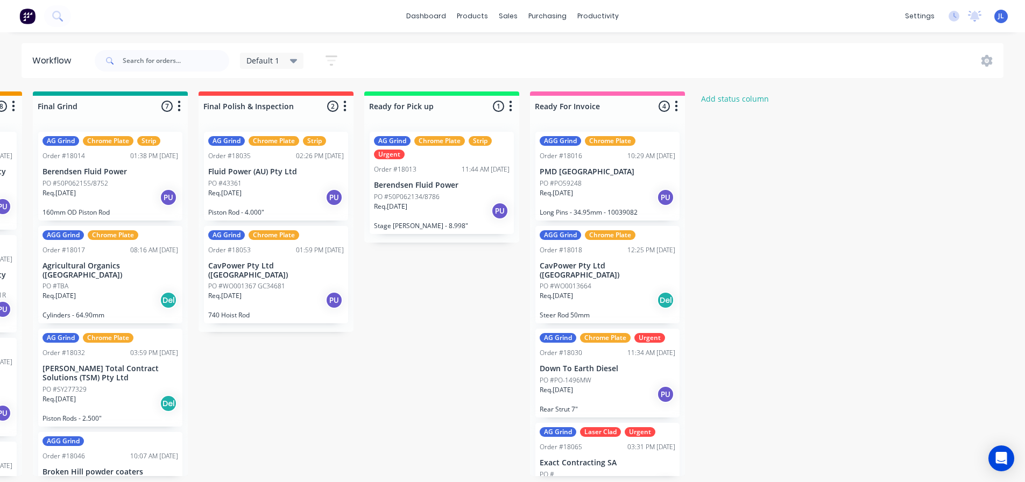
click at [295, 60] on icon at bounding box center [294, 61] width 8 height 4
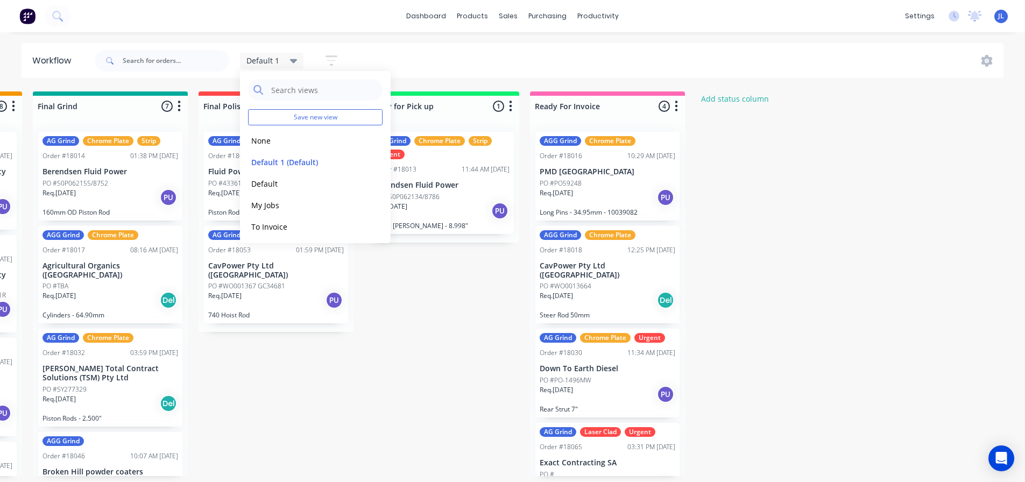
click at [332, 60] on icon "button" at bounding box center [331, 61] width 9 height 2
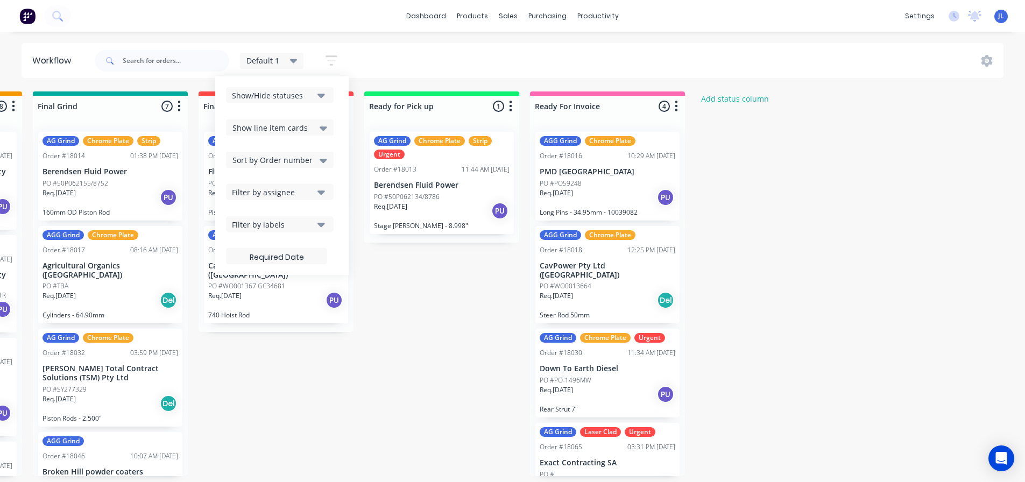
click at [317, 101] on button "Show/Hide statuses" at bounding box center [280, 95] width 108 height 16
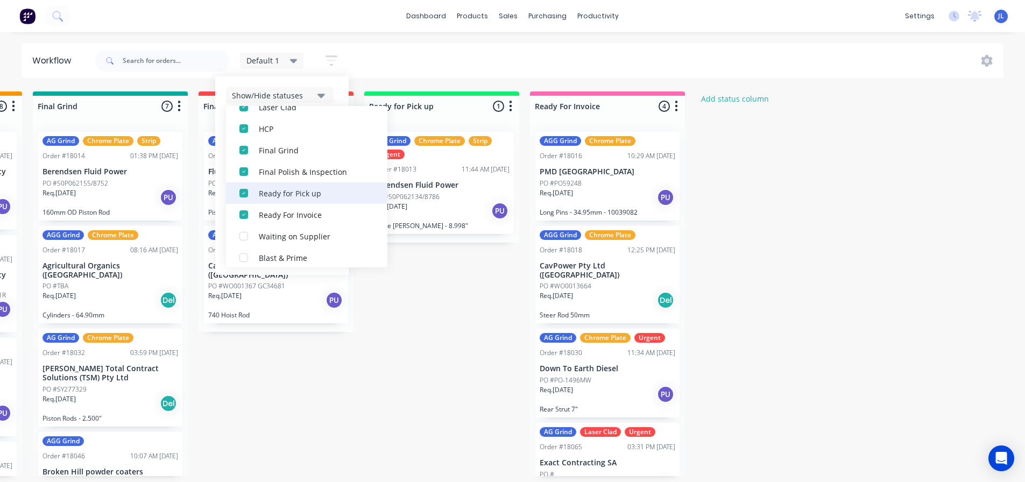
scroll to position [226, 0]
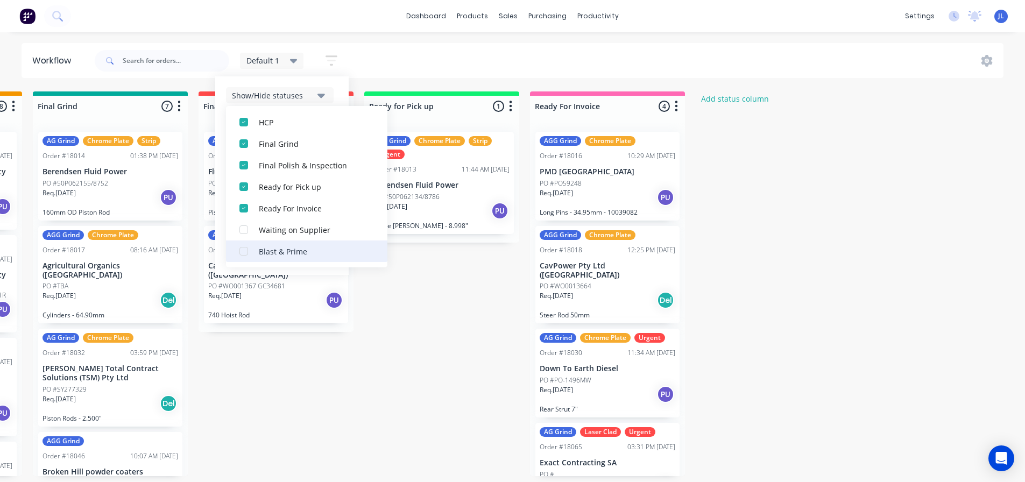
click at [242, 252] on div "button" at bounding box center [244, 251] width 22 height 22
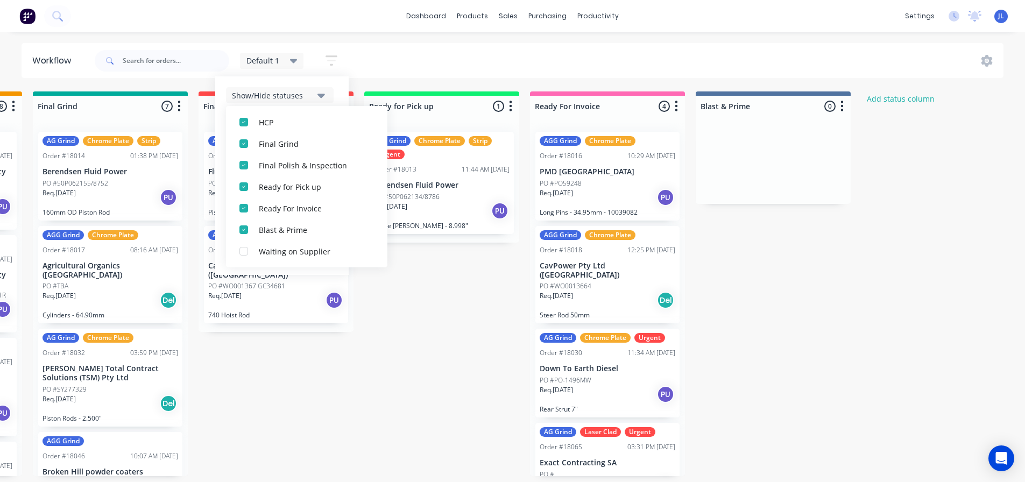
drag, startPoint x: 816, startPoint y: 314, endPoint x: 790, endPoint y: 244, distance: 75.1
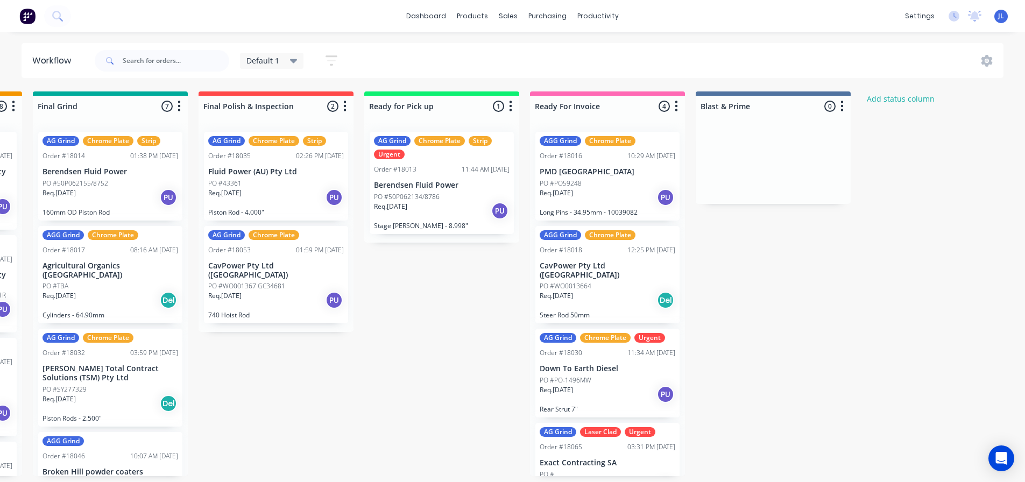
click at [293, 60] on icon at bounding box center [294, 61] width 8 height 4
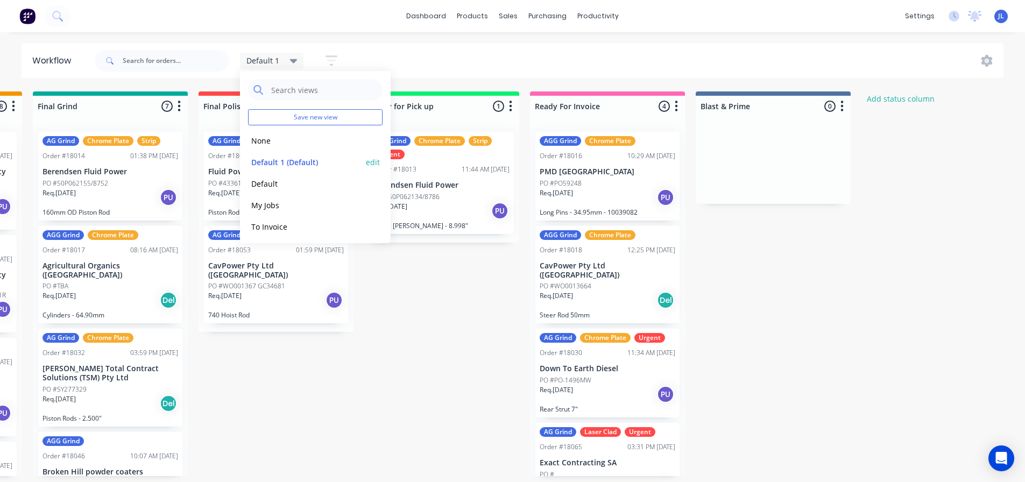
click at [366, 162] on button "edit" at bounding box center [373, 162] width 14 height 11
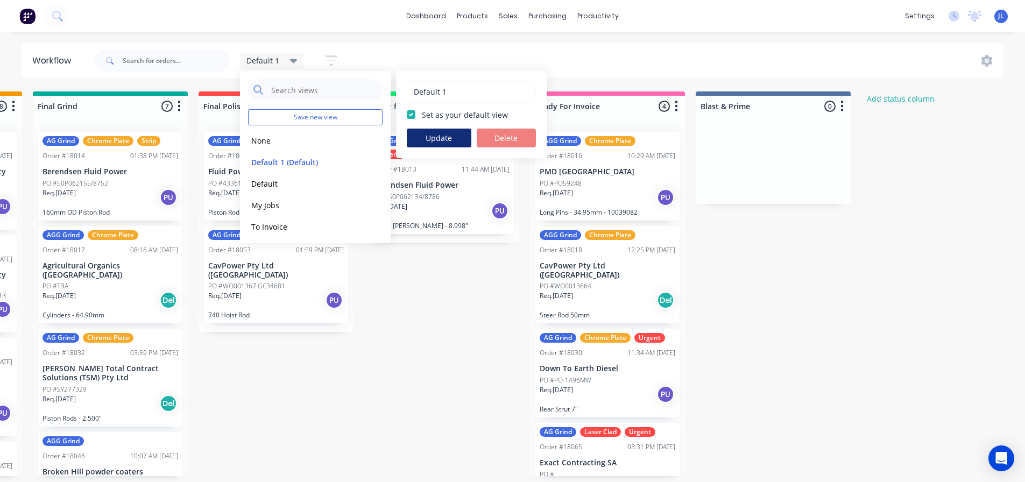
click at [432, 137] on button "Update" at bounding box center [439, 138] width 65 height 19
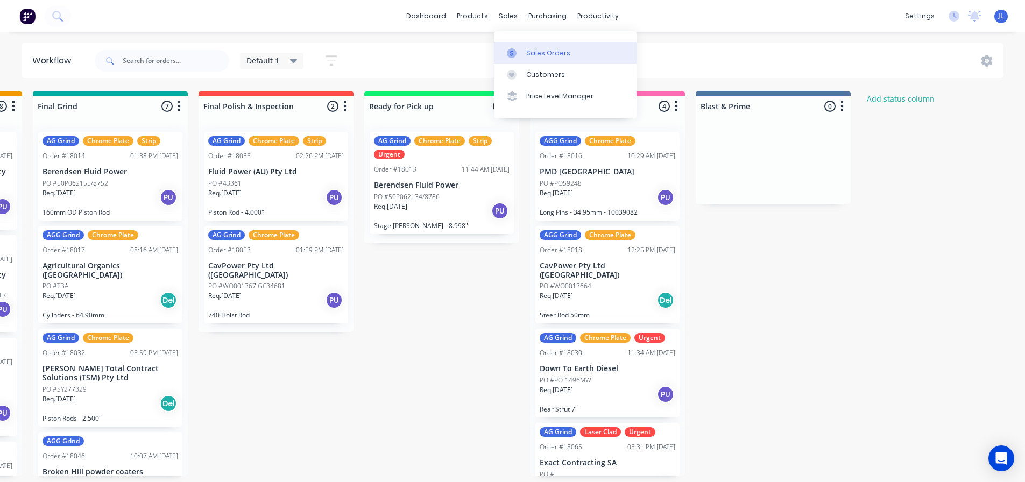
click at [528, 49] on div "Sales Orders" at bounding box center [548, 53] width 44 height 10
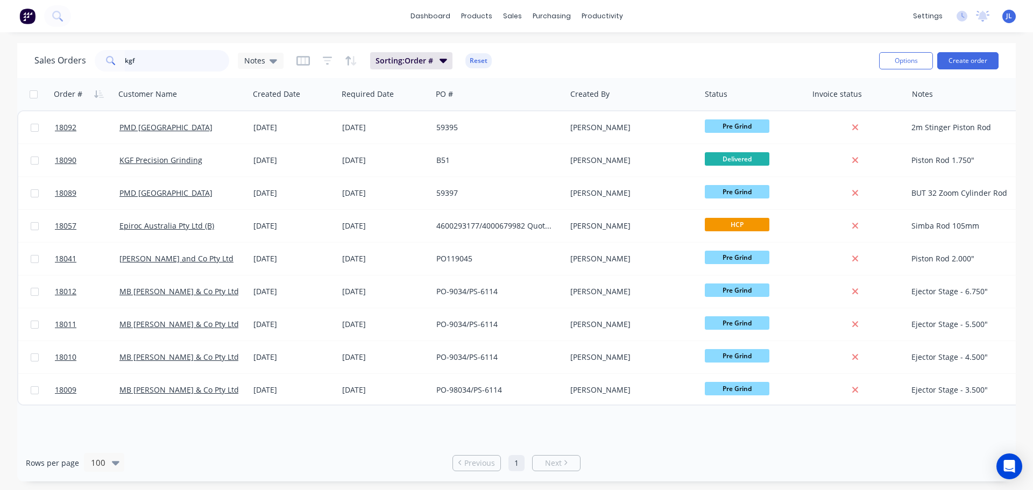
click at [160, 60] on input "kgf" at bounding box center [177, 61] width 105 height 22
type input "18027"
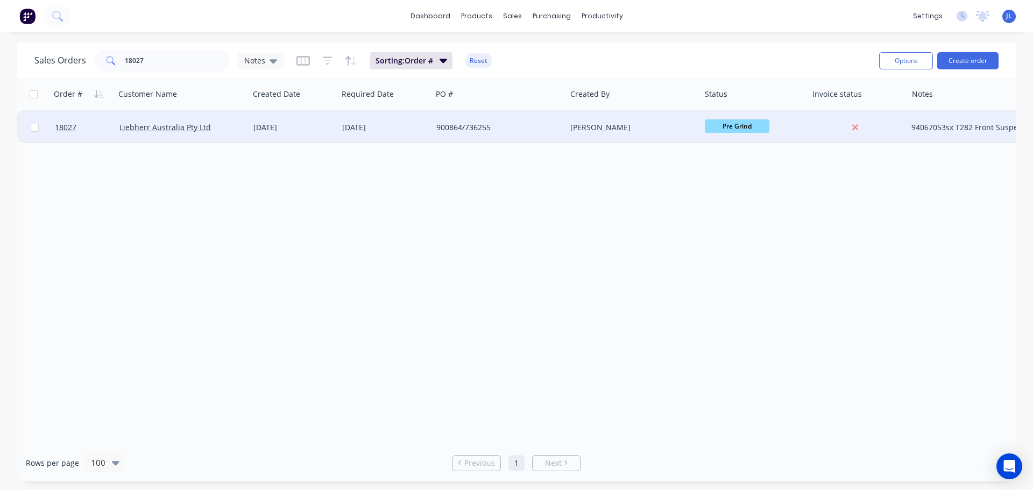
click at [725, 126] on span "Pre Grind" at bounding box center [737, 125] width 65 height 13
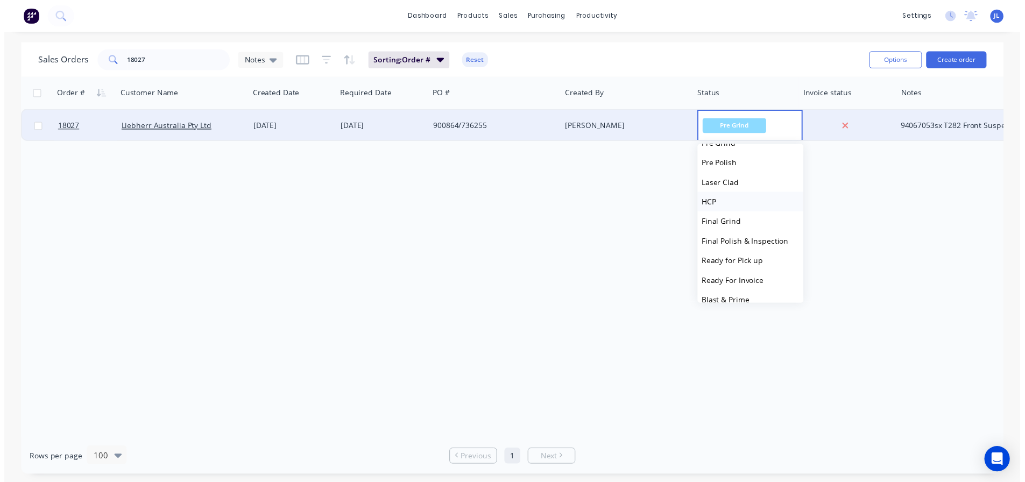
scroll to position [161, 0]
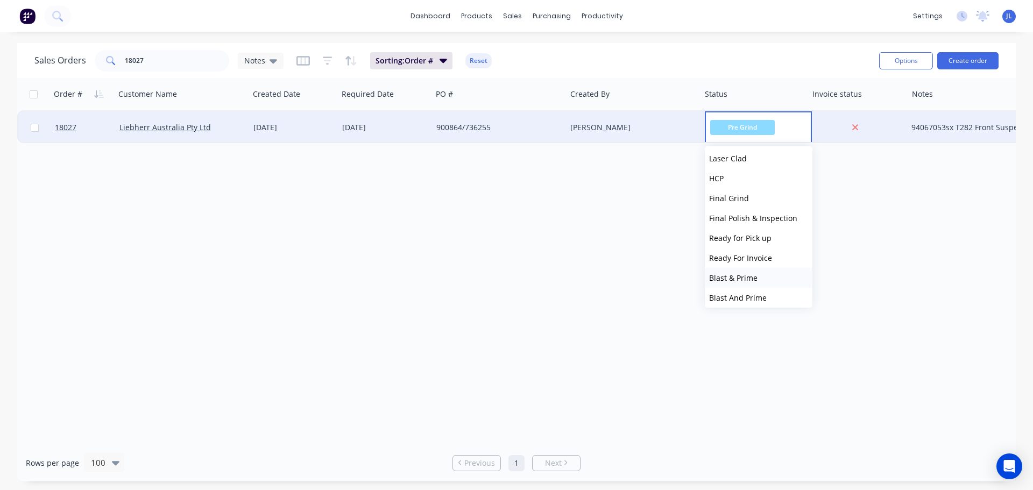
click at [760, 275] on button "Blast & Prime" at bounding box center [759, 278] width 108 height 20
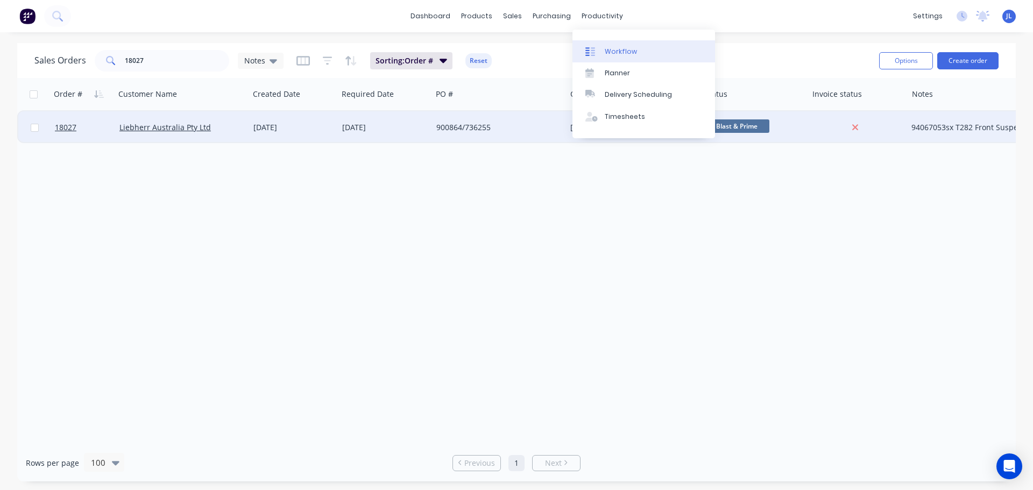
click at [607, 46] on link "Workflow" at bounding box center [643, 51] width 143 height 22
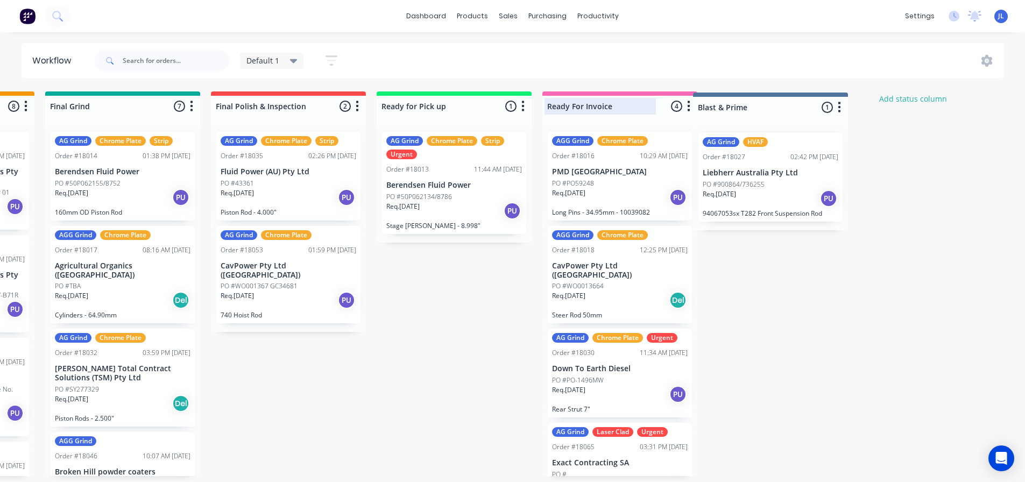
scroll to position [0, 1470]
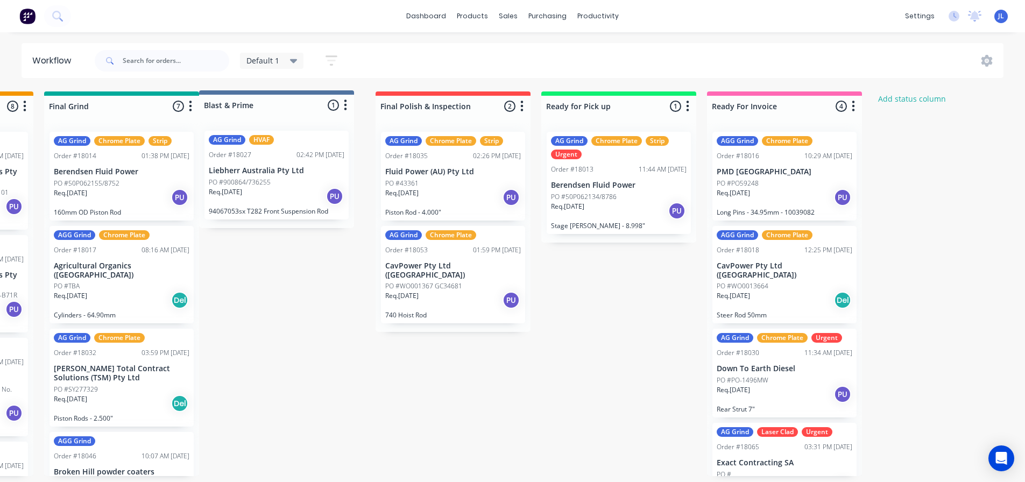
drag, startPoint x: 827, startPoint y: 105, endPoint x: 310, endPoint y: 105, distance: 517.0
click at [294, 65] on icon at bounding box center [294, 61] width 8 height 12
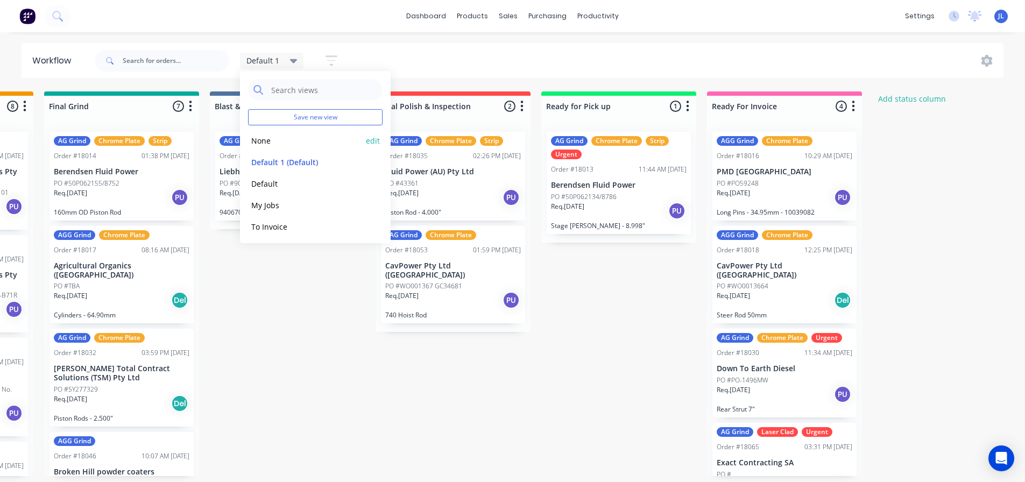
click at [282, 137] on button "None" at bounding box center [305, 140] width 115 height 12
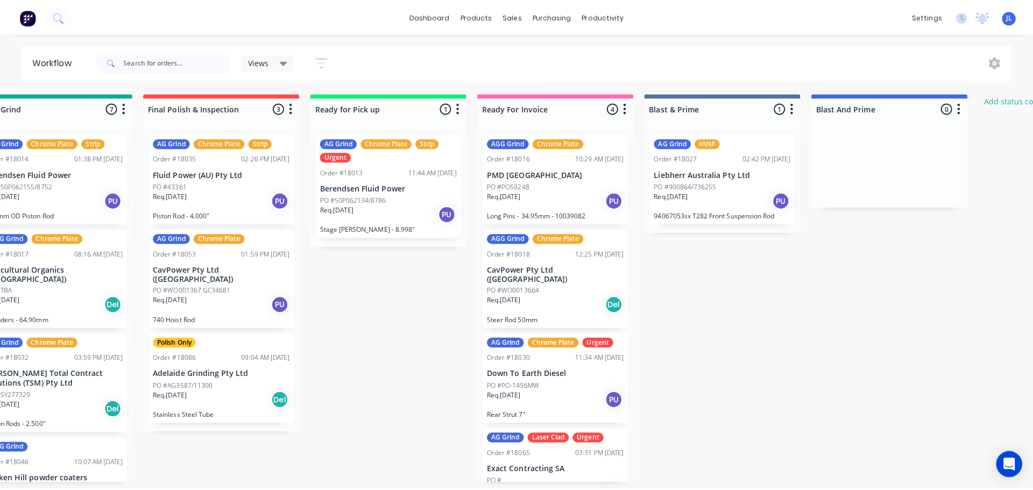
scroll to position [0, 1707]
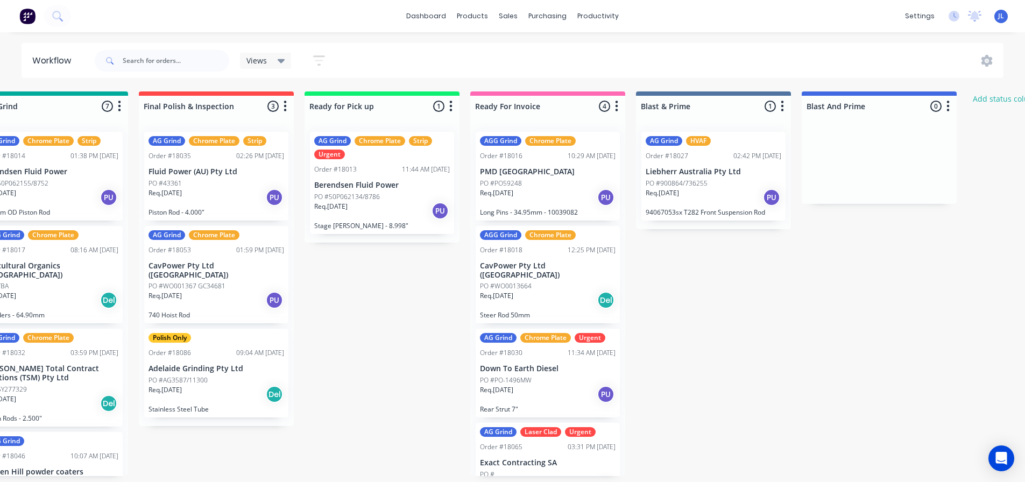
click at [948, 111] on icon "button" at bounding box center [948, 106] width 3 height 11
click at [887, 200] on button "Delete" at bounding box center [901, 201] width 108 height 18
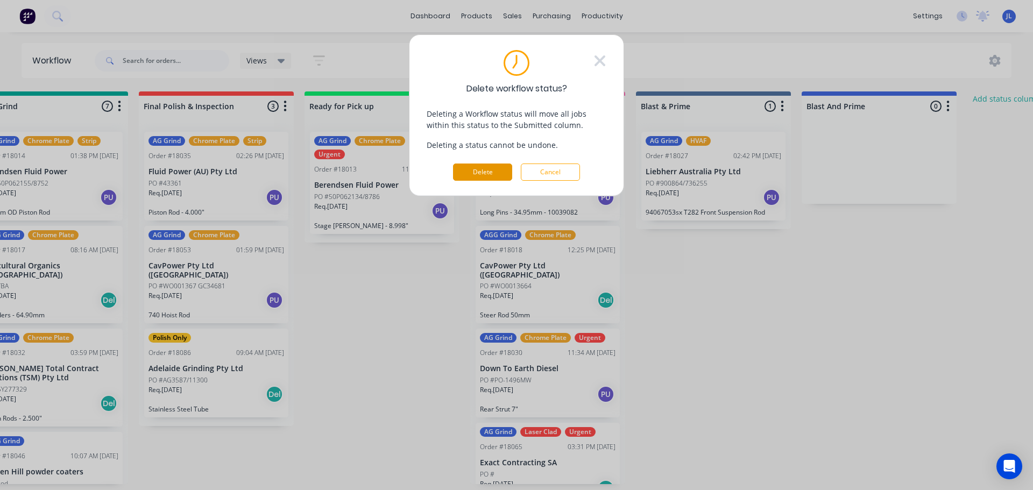
click at [498, 169] on button "Delete" at bounding box center [482, 172] width 59 height 17
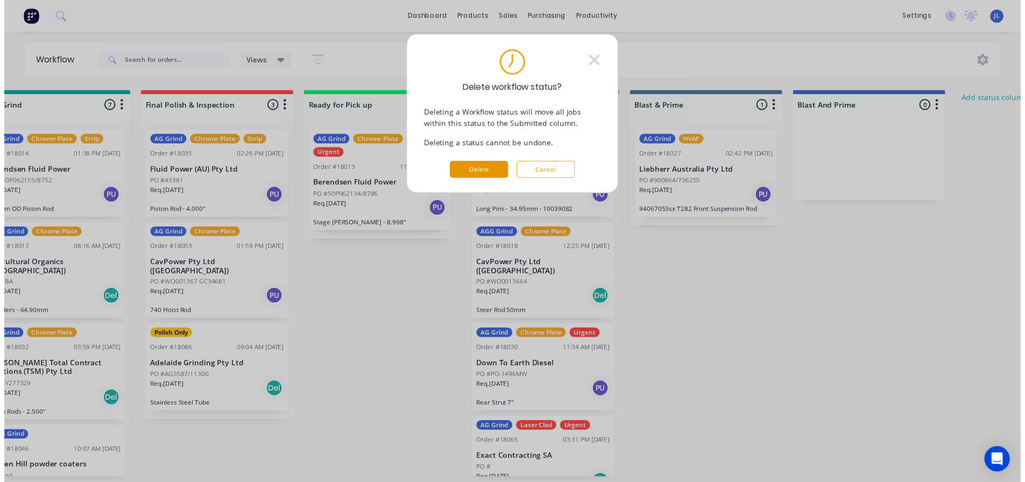
scroll to position [0, 1697]
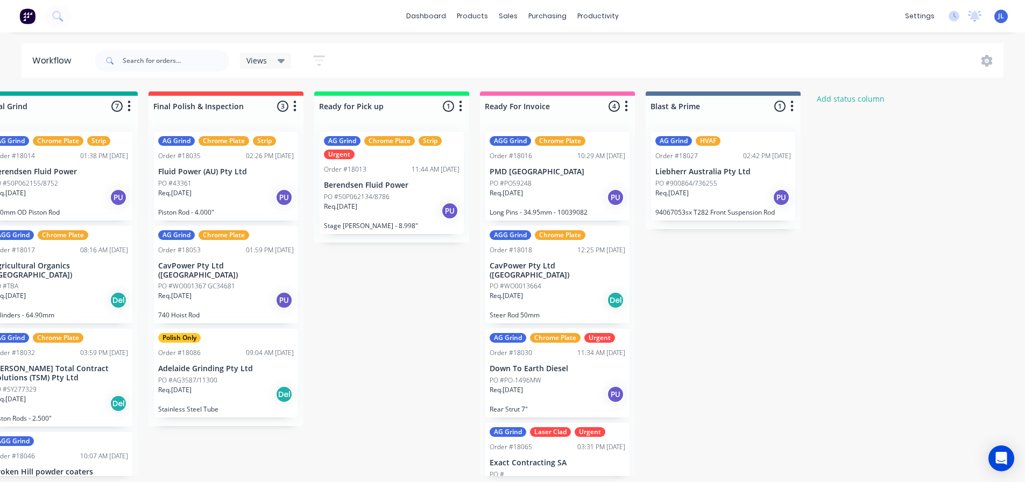
click at [275, 59] on div "Views" at bounding box center [265, 61] width 39 height 10
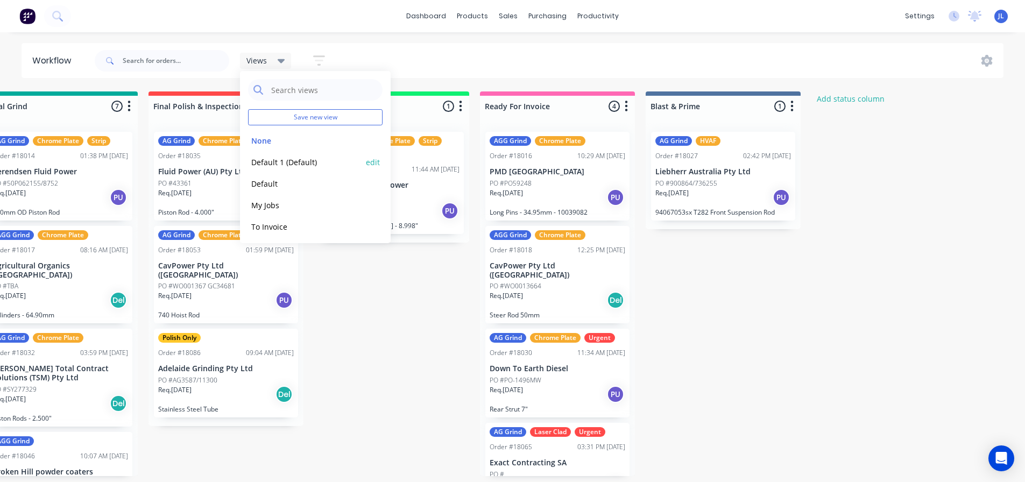
click at [275, 164] on button "Default 1 (Default)" at bounding box center [305, 162] width 115 height 12
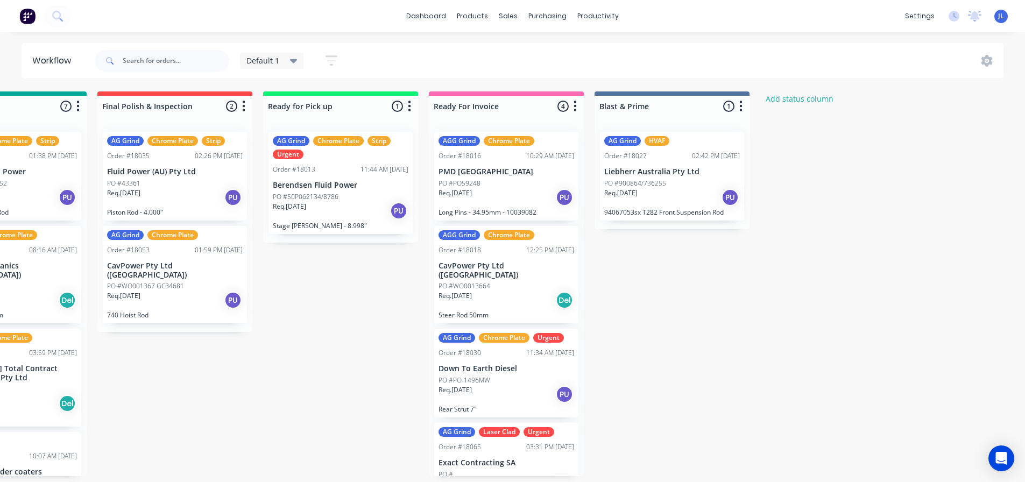
scroll to position [0, 1587]
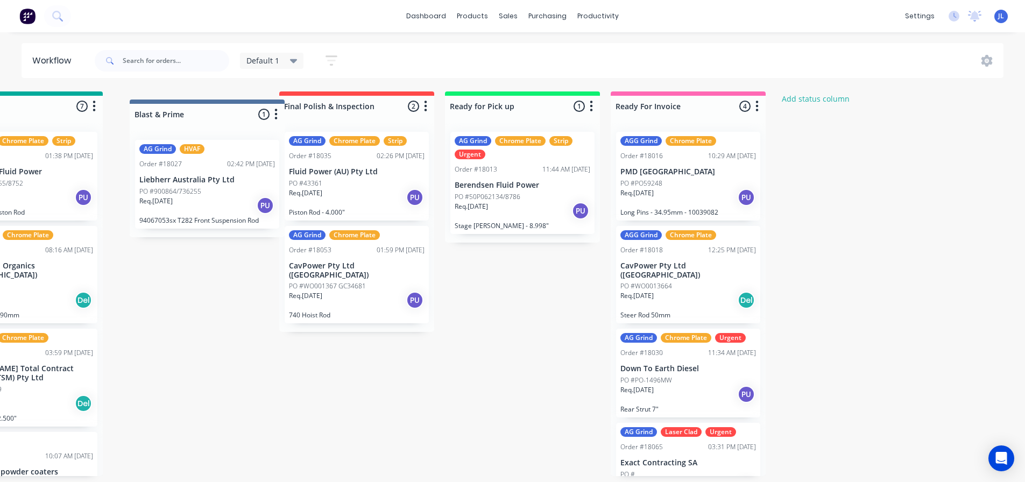
drag, startPoint x: 708, startPoint y: 104, endPoint x: 239, endPoint y: 112, distance: 469.7
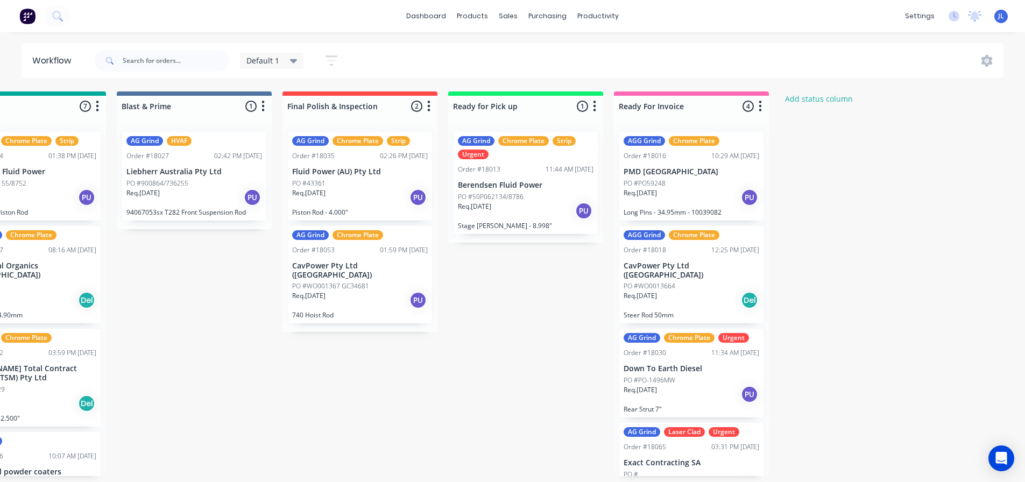
click at [300, 64] on div "Default 1" at bounding box center [272, 61] width 64 height 16
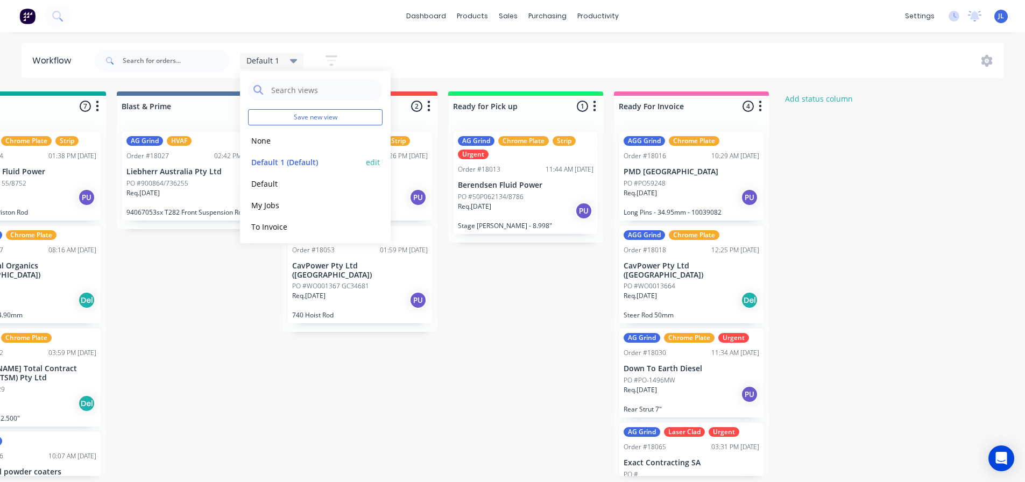
click at [366, 164] on button "edit" at bounding box center [373, 162] width 14 height 11
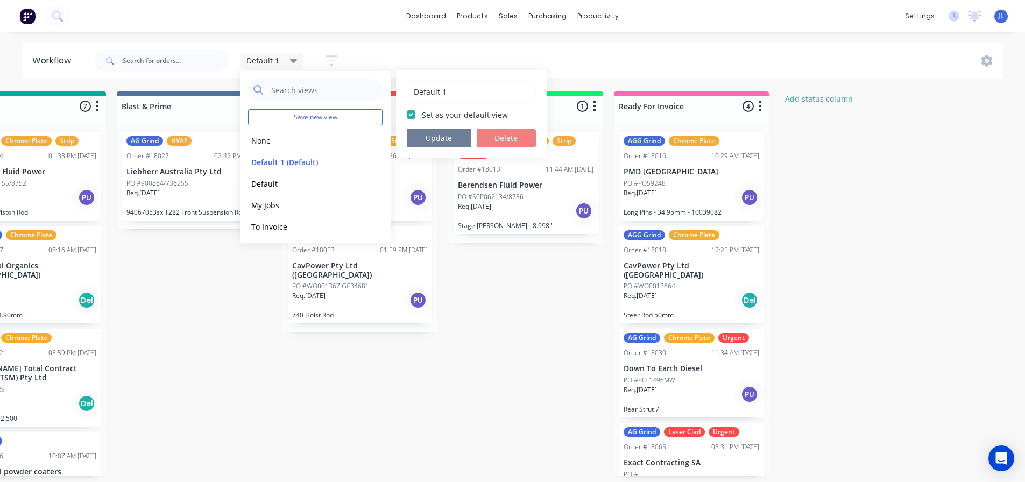
click at [439, 136] on button "Update" at bounding box center [439, 138] width 65 height 19
